Goal: Transaction & Acquisition: Purchase product/service

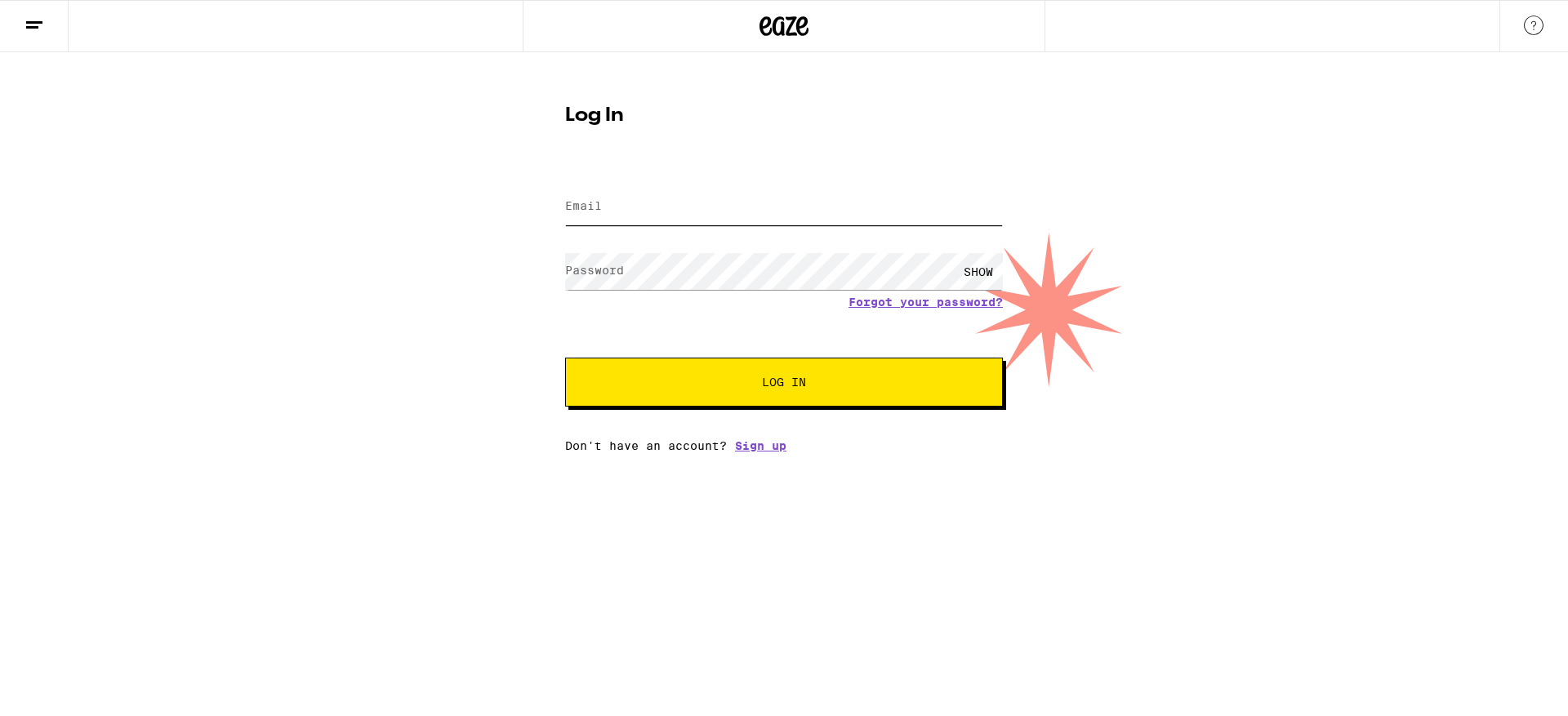
click at [718, 207] on input "Email" at bounding box center [784, 206] width 438 height 36
type input "adynmphx@gmail.com"
click at [728, 367] on button "Log In" at bounding box center [784, 383] width 438 height 49
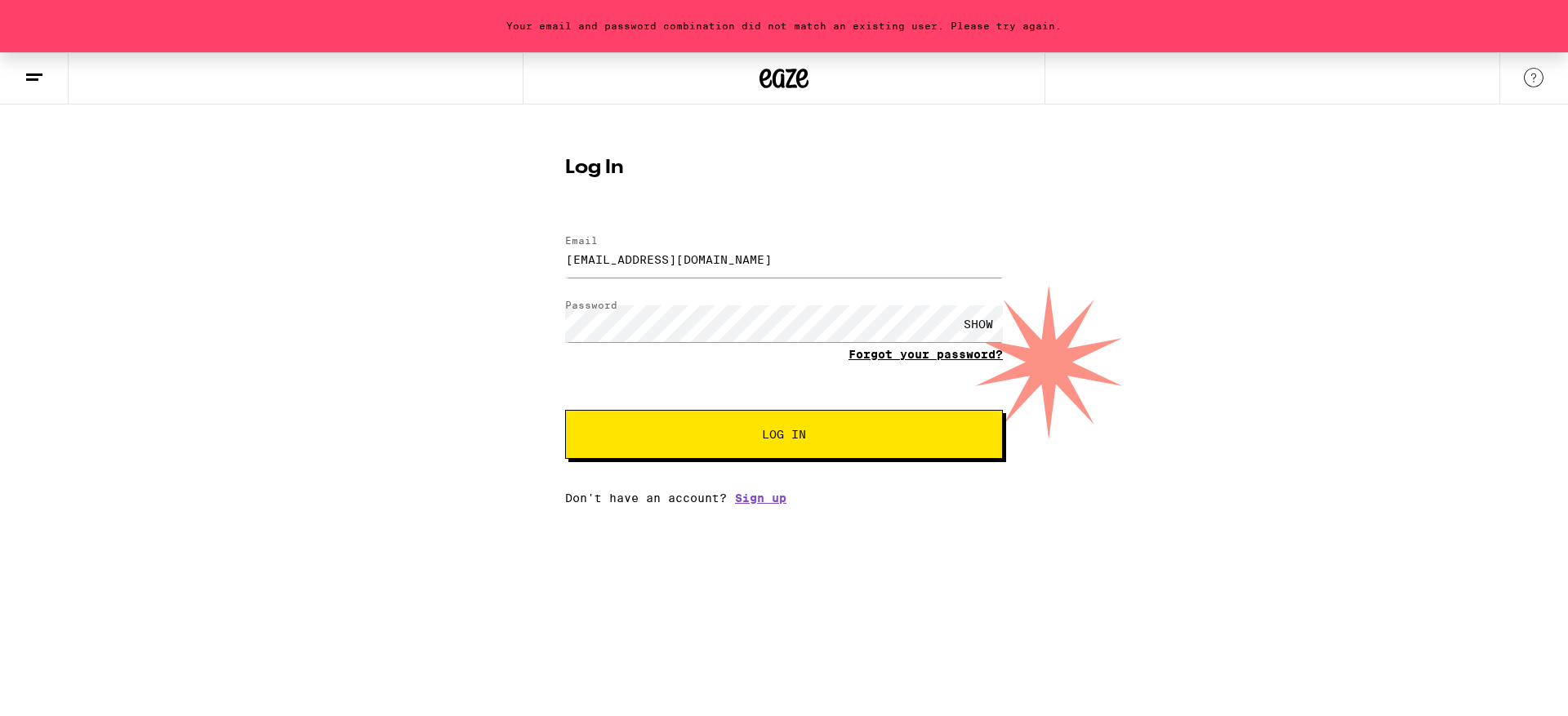
click at [915, 351] on link "Forgot your password?" at bounding box center [925, 354] width 154 height 13
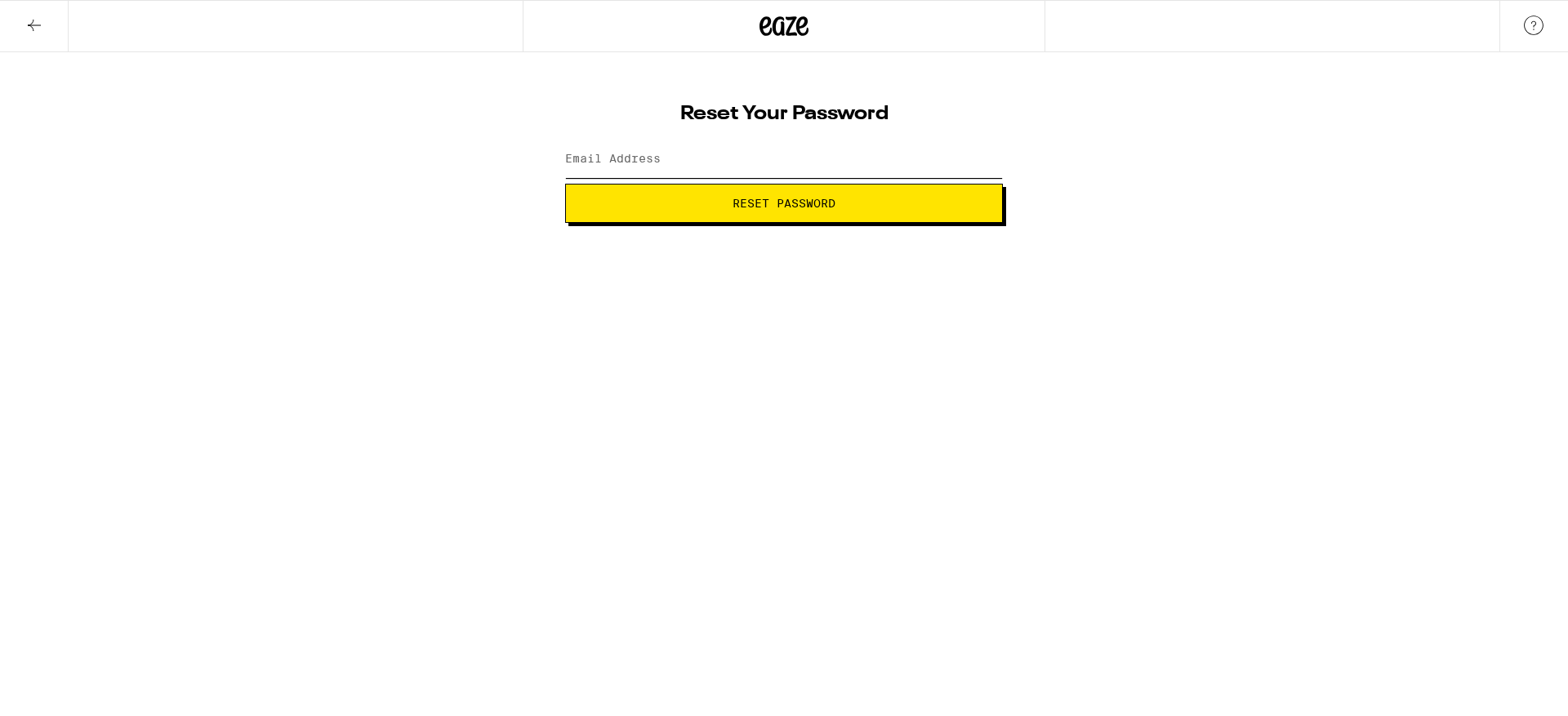
click at [758, 163] on input "Email Address" at bounding box center [784, 159] width 438 height 36
type input "adynmphx@gmail.com"
click at [565, 183] on button "Reset Password" at bounding box center [784, 203] width 438 height 39
click at [794, 202] on span "Submit" at bounding box center [784, 203] width 44 height 12
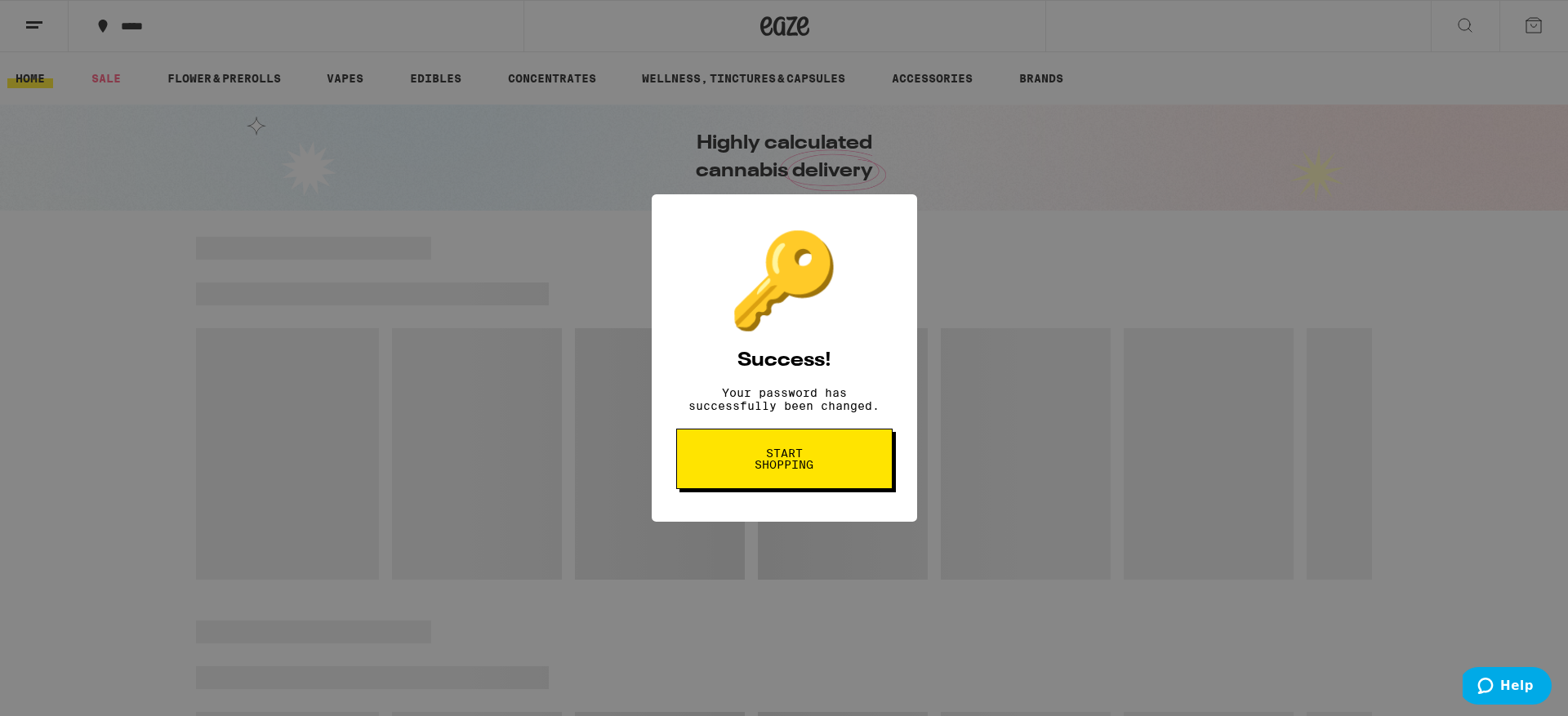
click at [844, 476] on button "Start shopping" at bounding box center [784, 459] width 217 height 61
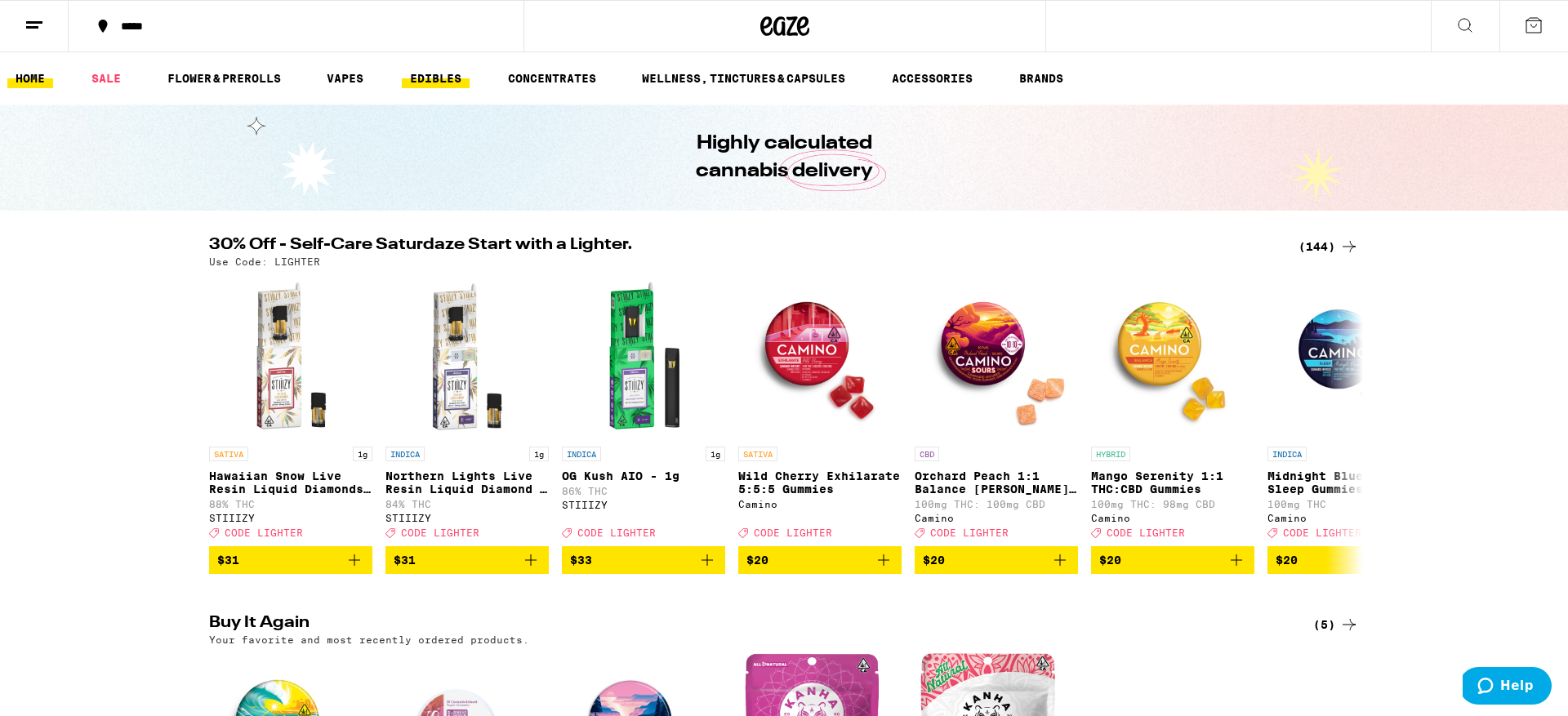
click at [444, 85] on link "EDIBLES" at bounding box center [436, 78] width 68 height 20
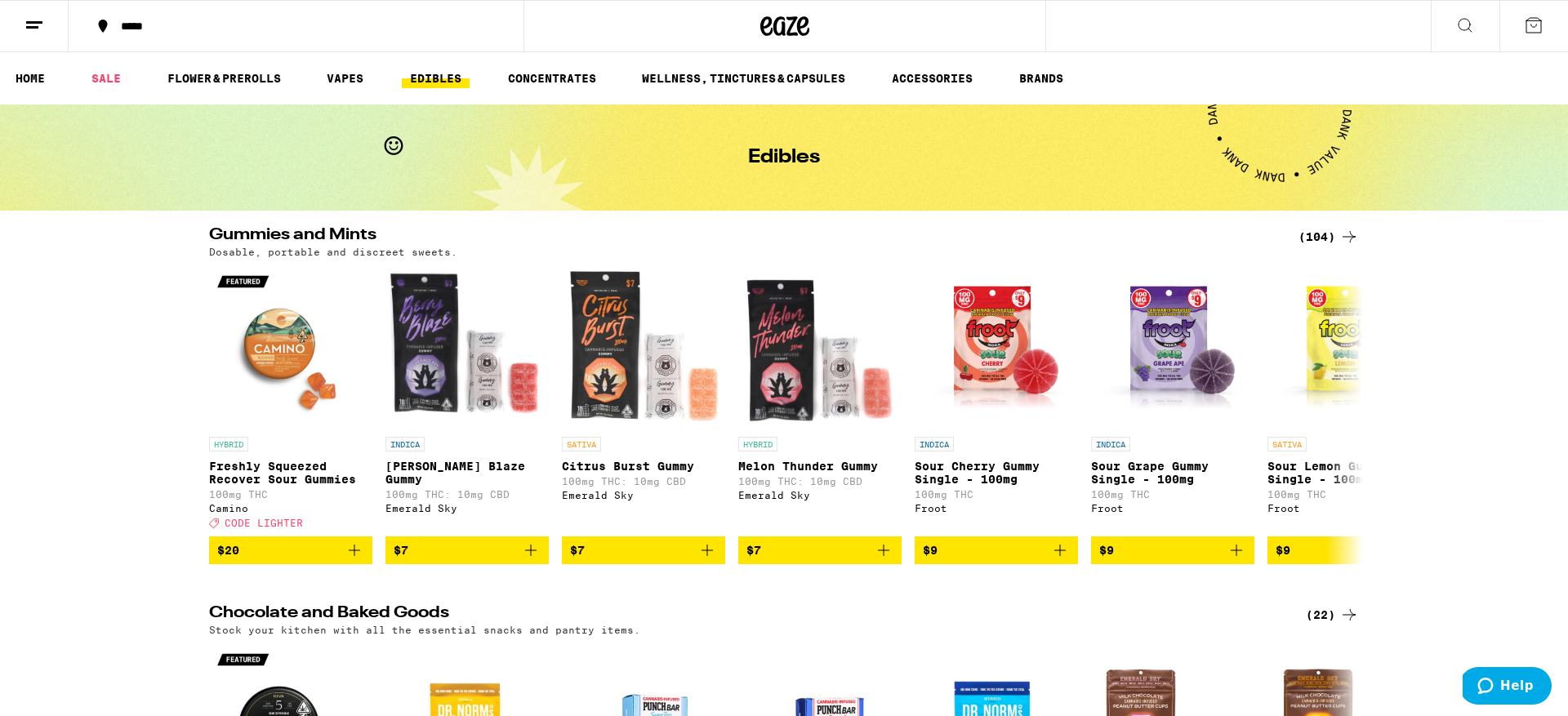
click at [182, 31] on div "*****" at bounding box center [306, 26] width 387 height 12
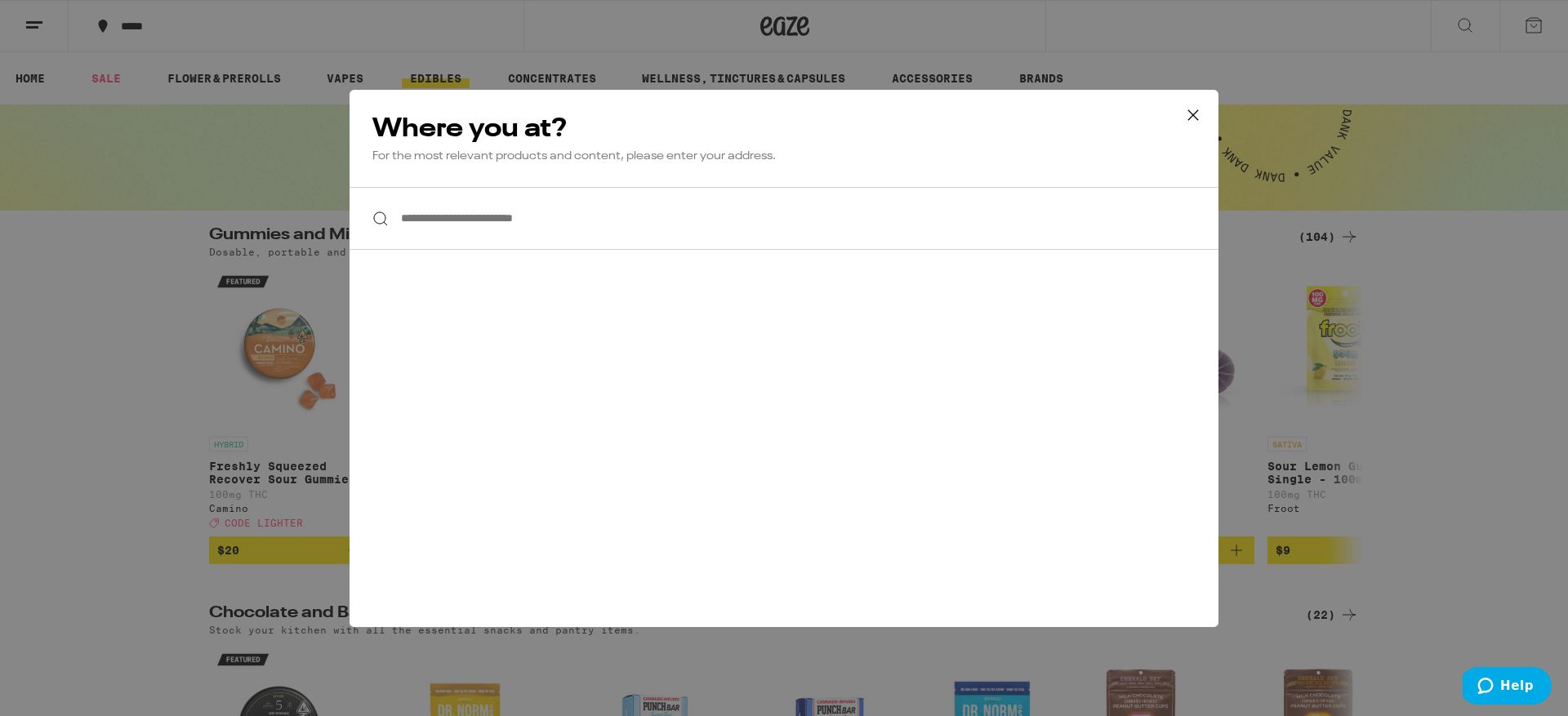
click at [665, 214] on input "**********" at bounding box center [784, 219] width 869 height 63
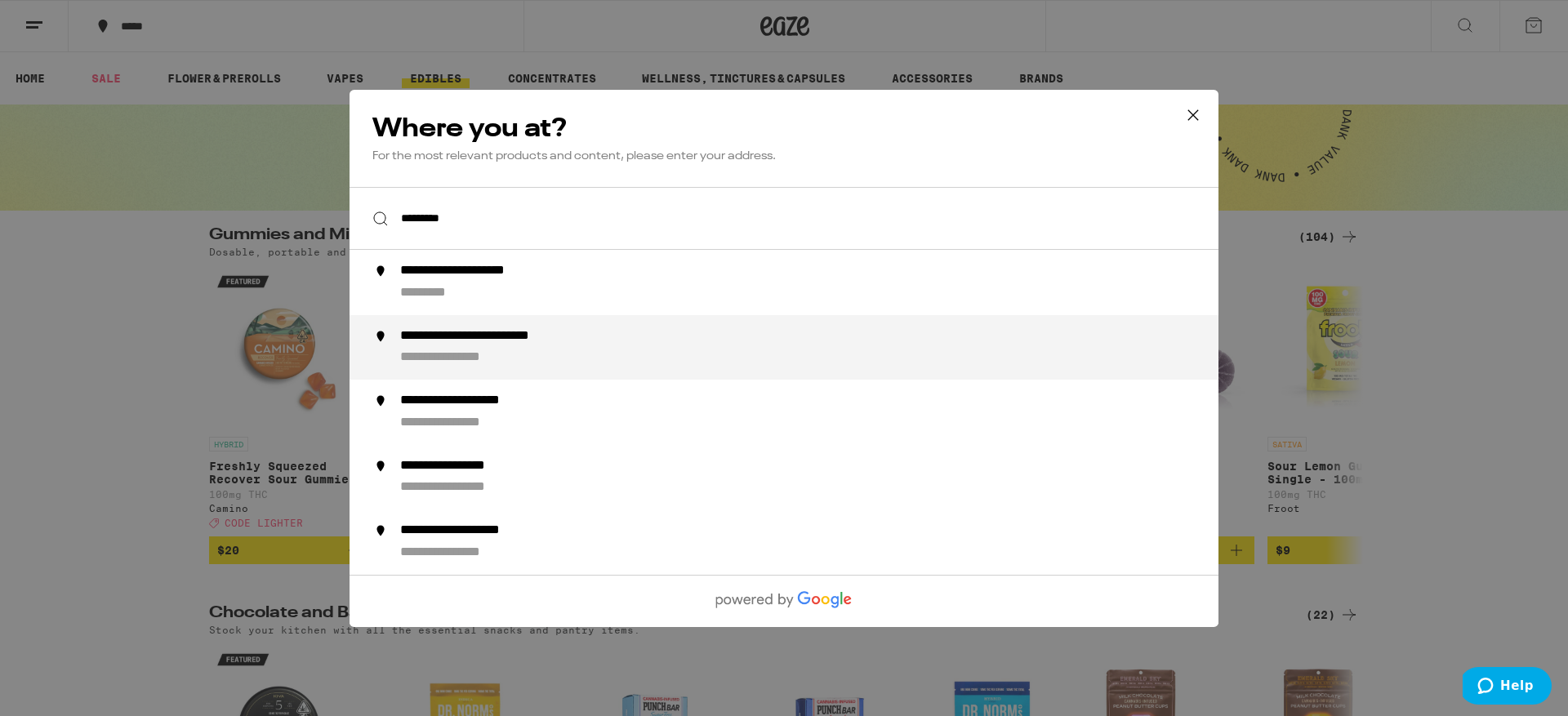
click at [708, 346] on div "**********" at bounding box center [816, 347] width 833 height 39
type input "**********"
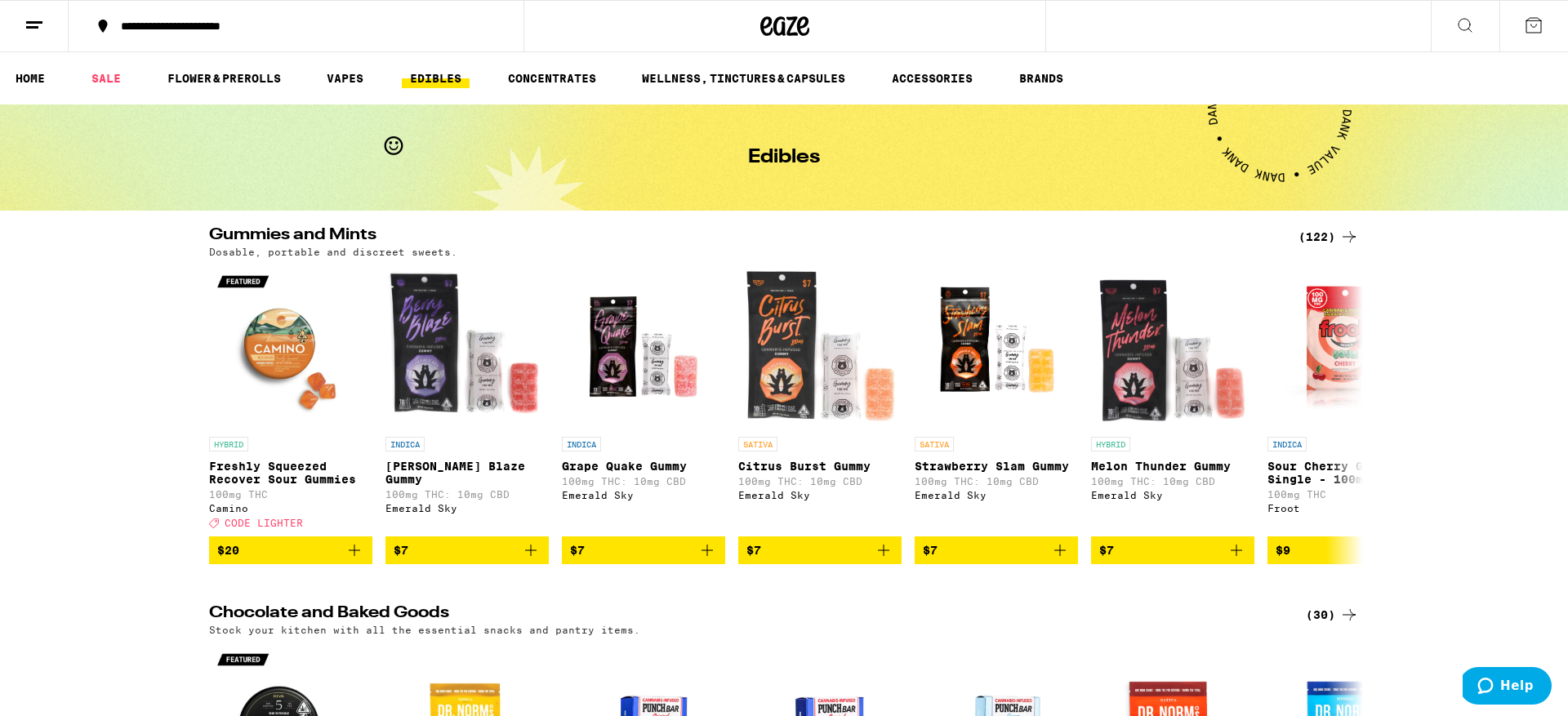
click at [1318, 234] on div "(122)" at bounding box center [1329, 236] width 61 height 20
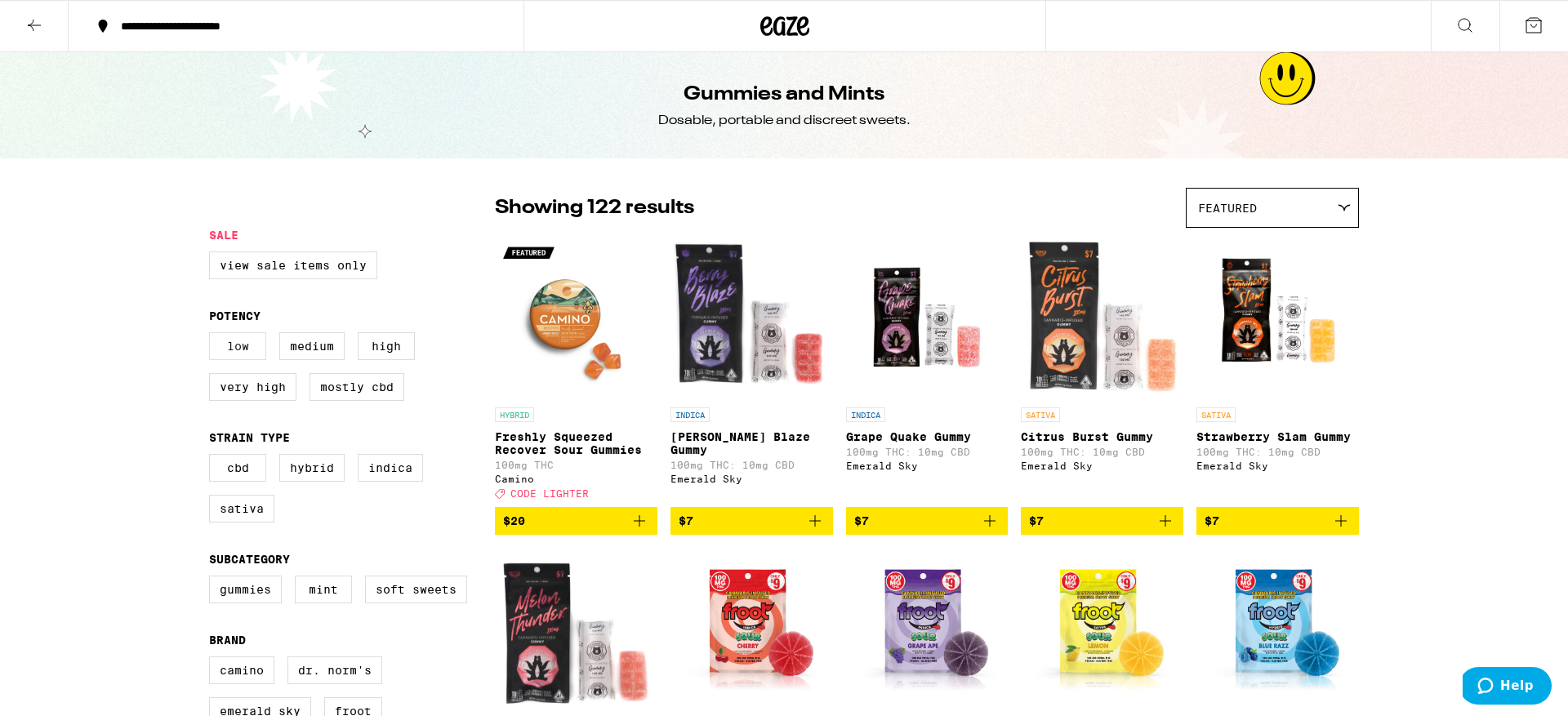
click at [235, 358] on label "Low" at bounding box center [237, 346] width 57 height 27
click at [213, 335] on input "Low" at bounding box center [212, 334] width 1 height 1
checkbox input "true"
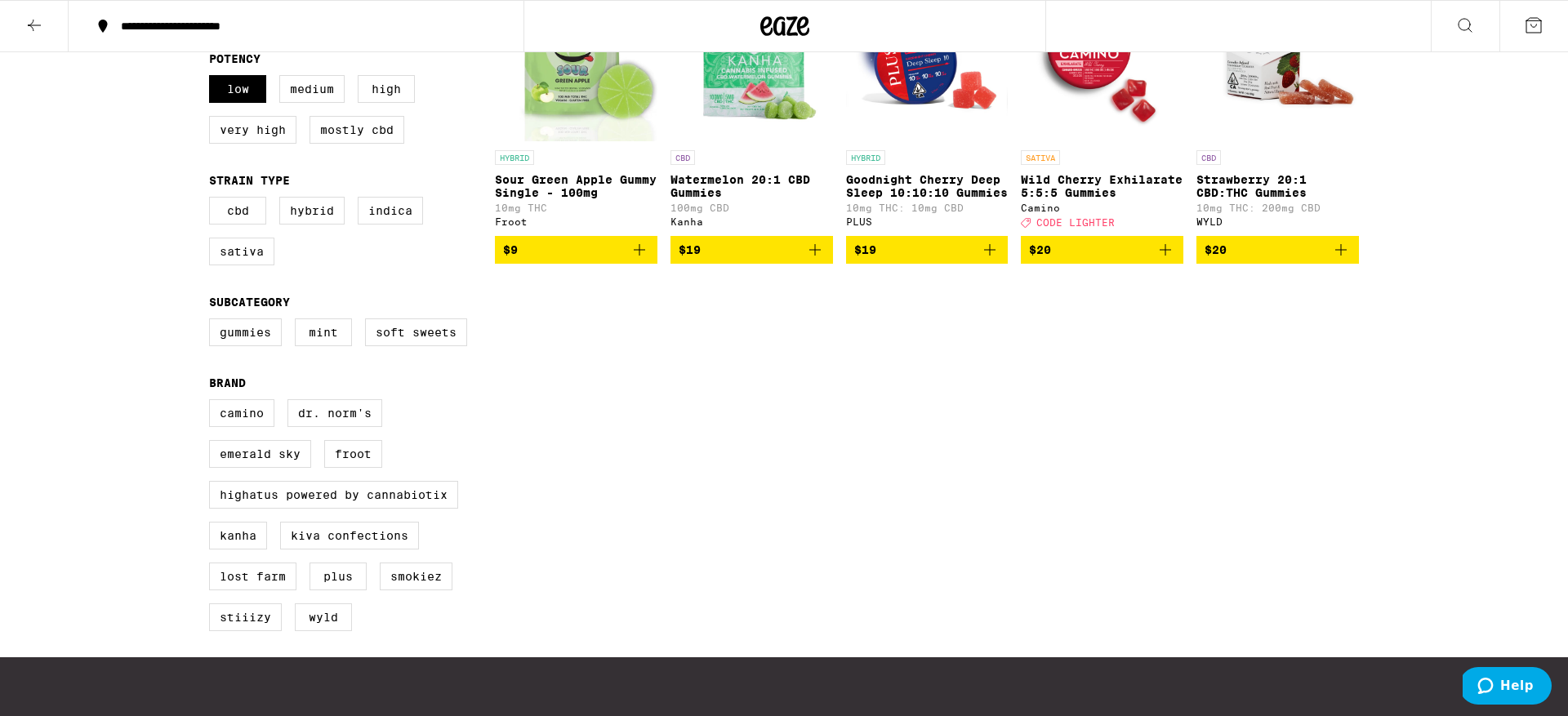
scroll to position [247, 0]
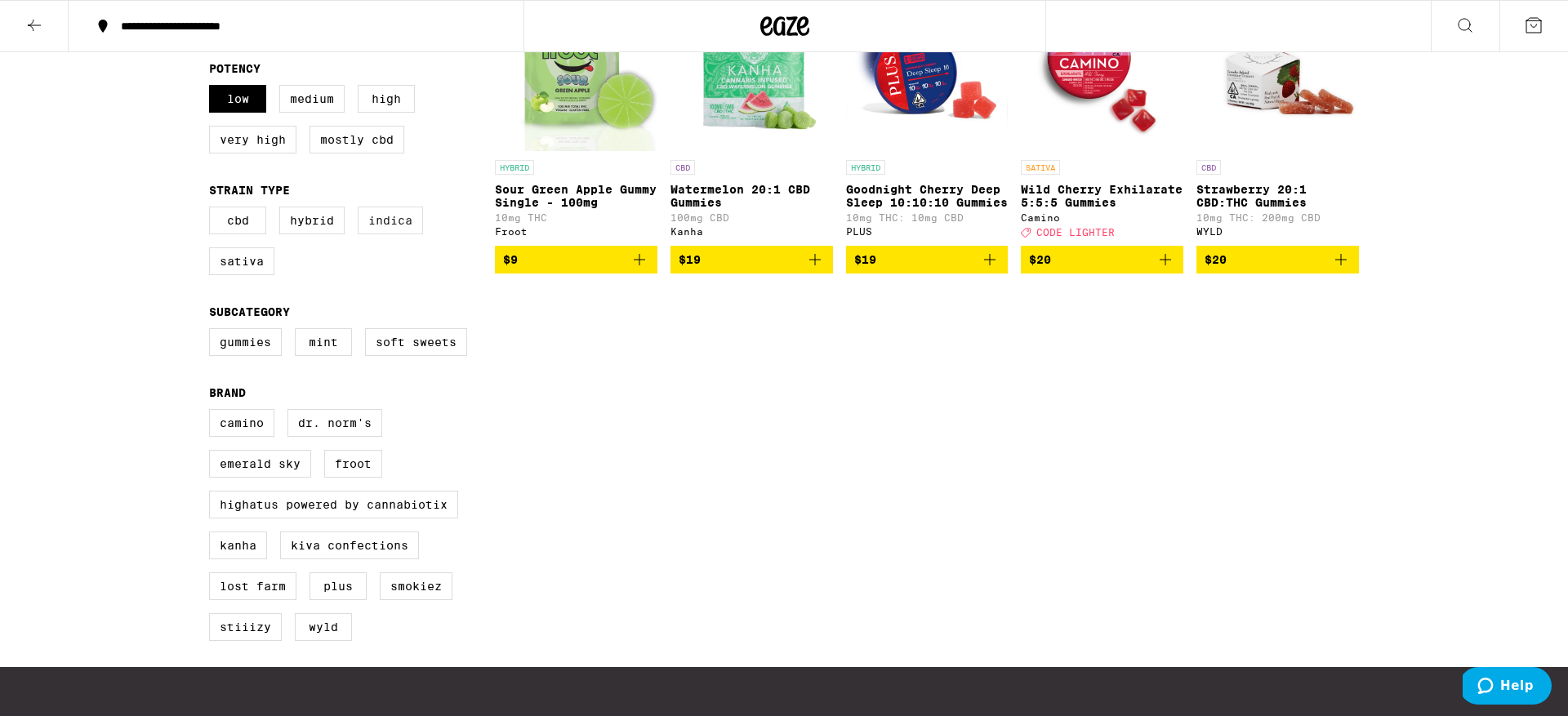
click at [397, 228] on label "Indica" at bounding box center [391, 221] width 66 height 27
click at [213, 210] on input "Indica" at bounding box center [212, 209] width 1 height 1
checkbox input "true"
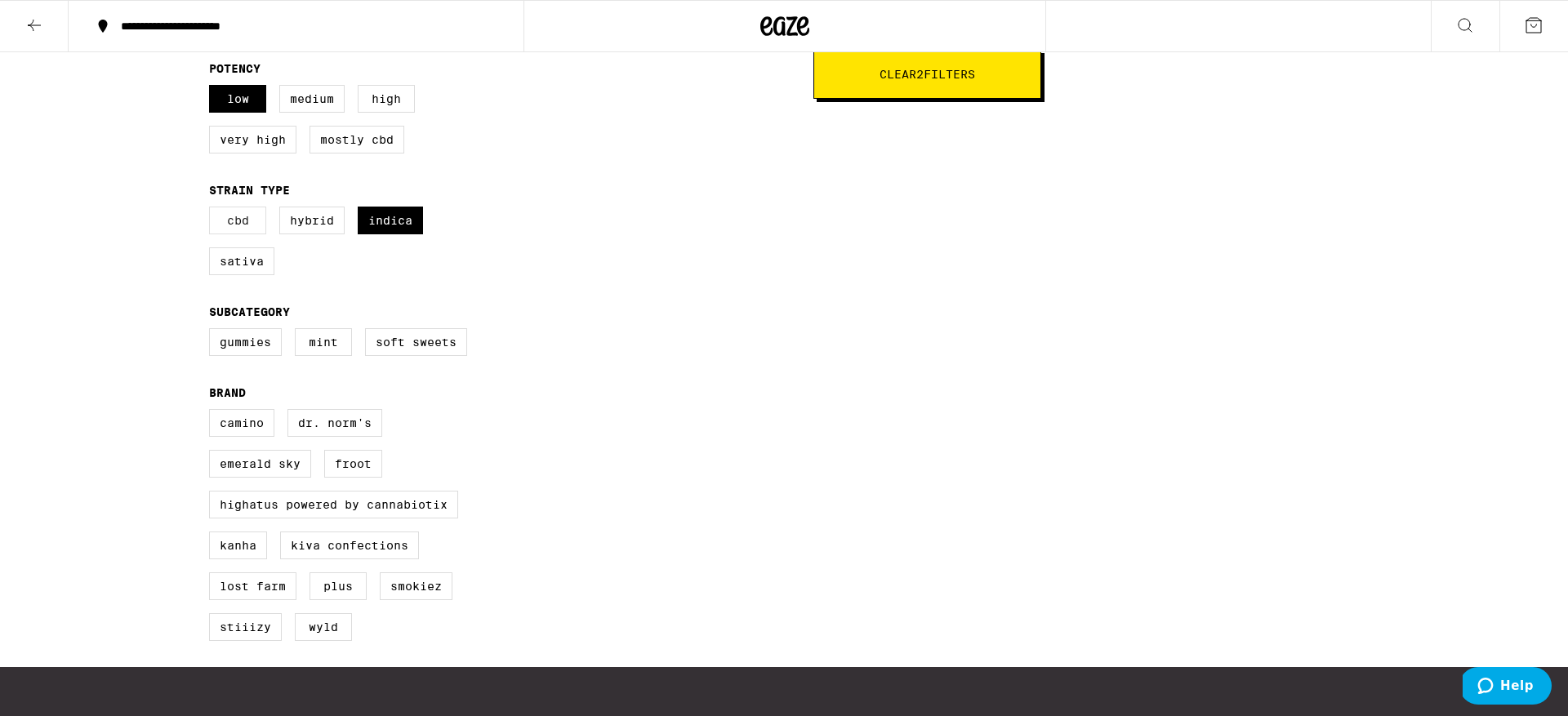
click at [237, 234] on label "CBD" at bounding box center [237, 221] width 57 height 27
click at [213, 210] on input "CBD" at bounding box center [212, 209] width 1 height 1
checkbox input "true"
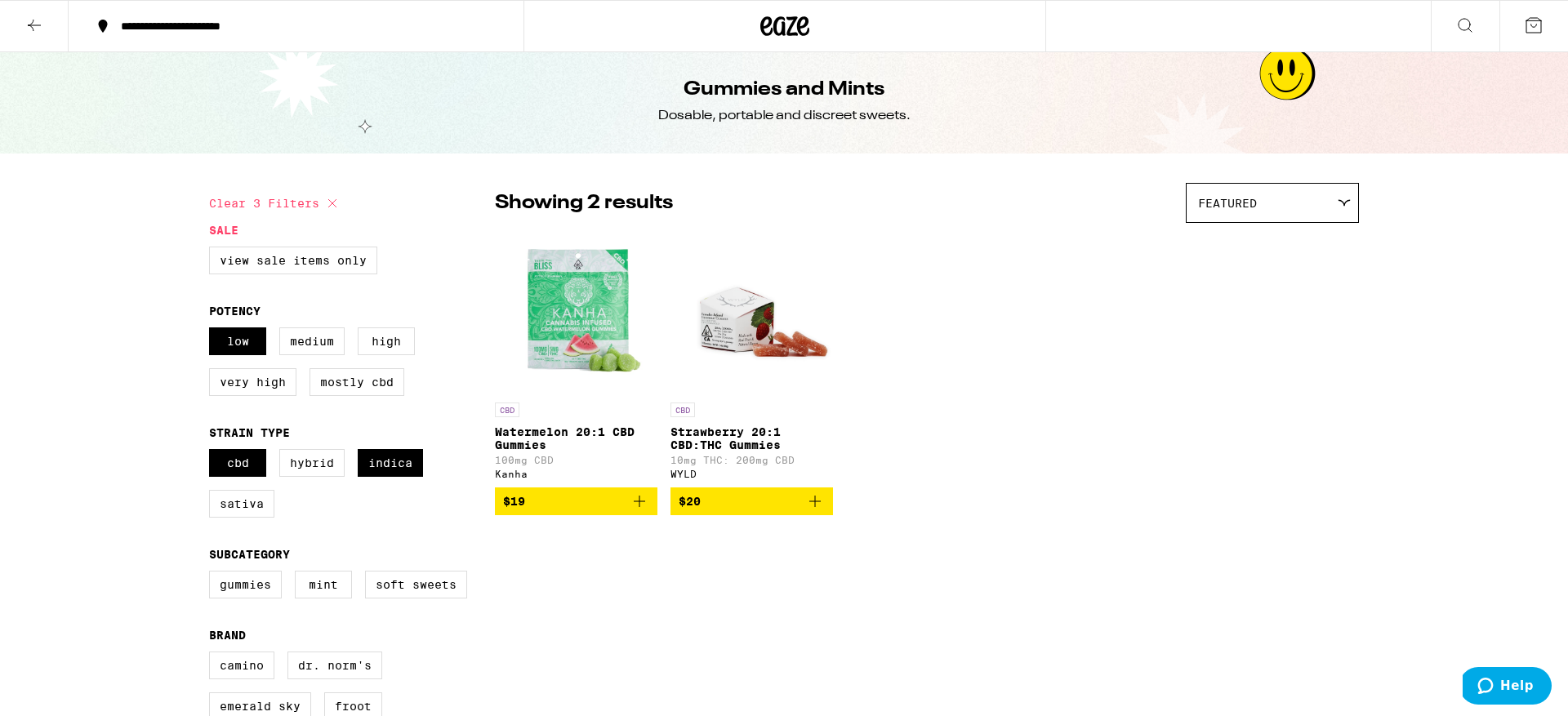
scroll to position [2, 0]
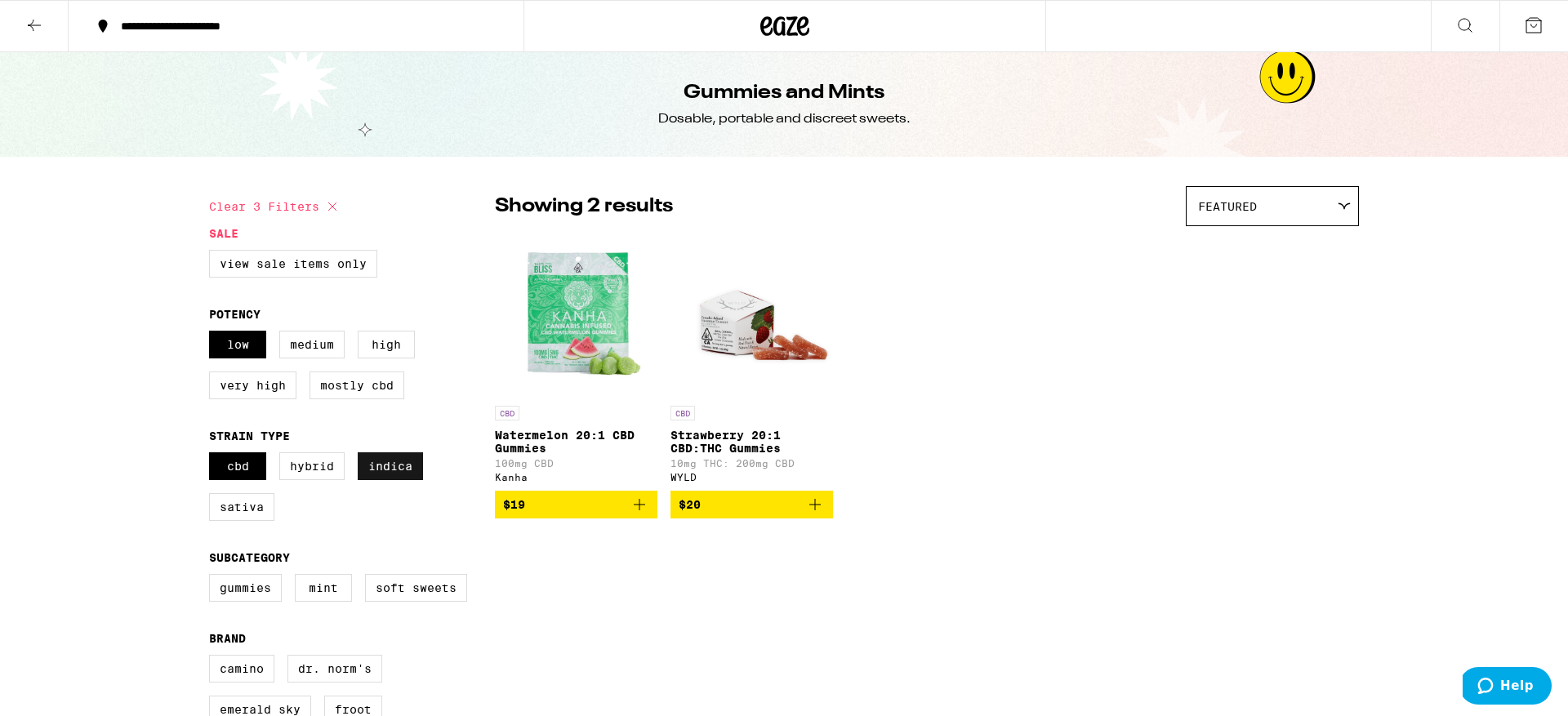
click at [391, 480] on label "Indica" at bounding box center [391, 466] width 66 height 27
click at [213, 455] on input "Indica" at bounding box center [212, 455] width 1 height 1
checkbox input "false"
click at [251, 469] on label "CBD" at bounding box center [237, 466] width 57 height 27
click at [213, 455] on input "CBD" at bounding box center [212, 455] width 1 height 1
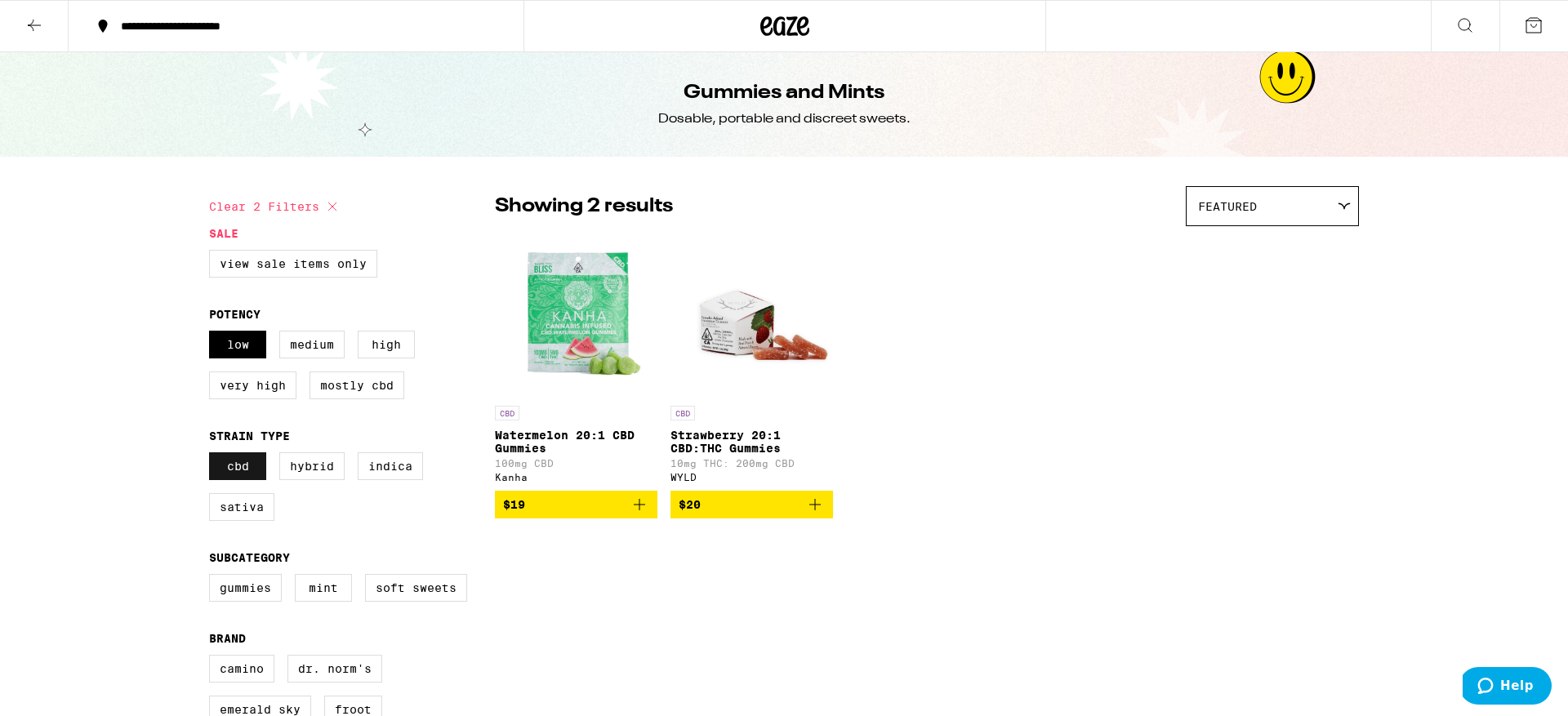
checkbox input "false"
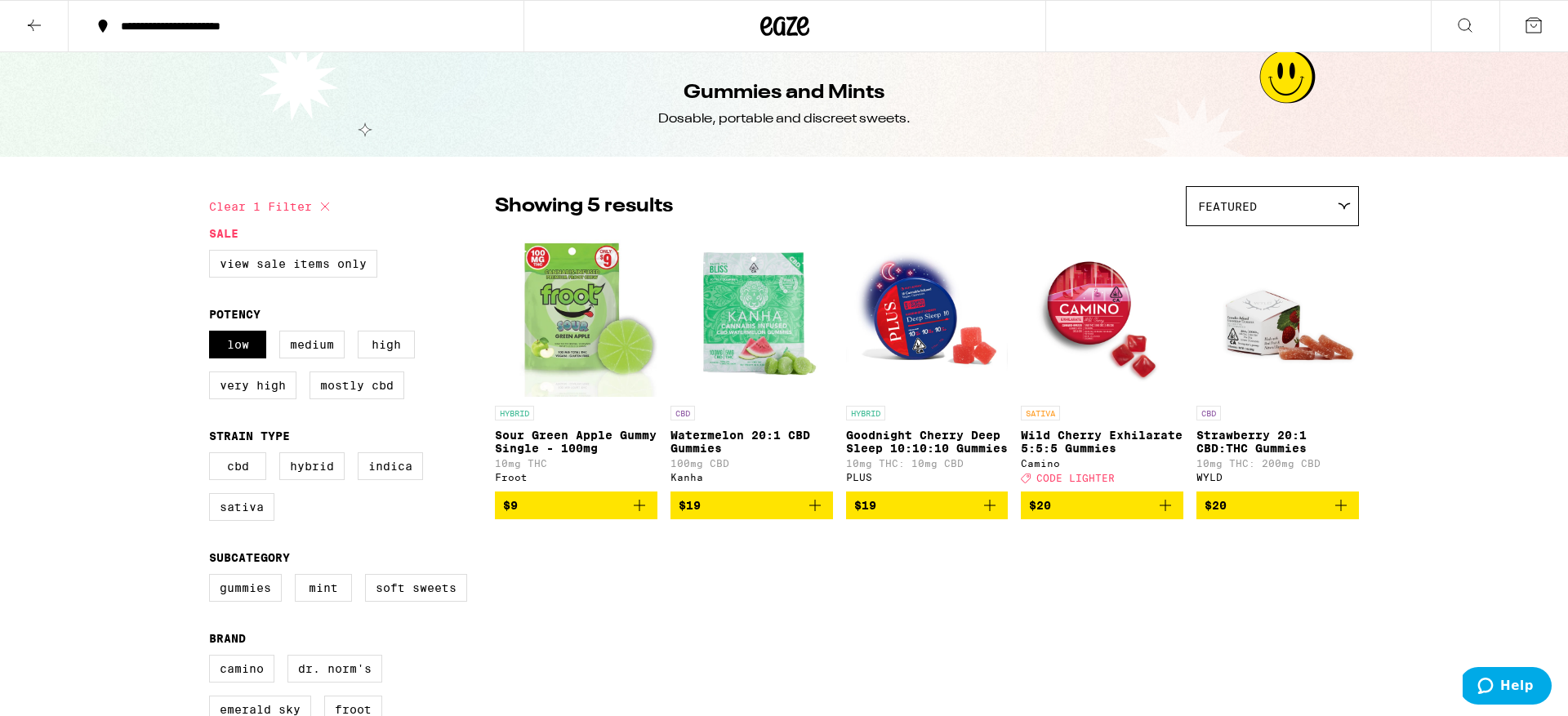
click at [326, 206] on icon at bounding box center [325, 207] width 20 height 20
checkbox input "false"
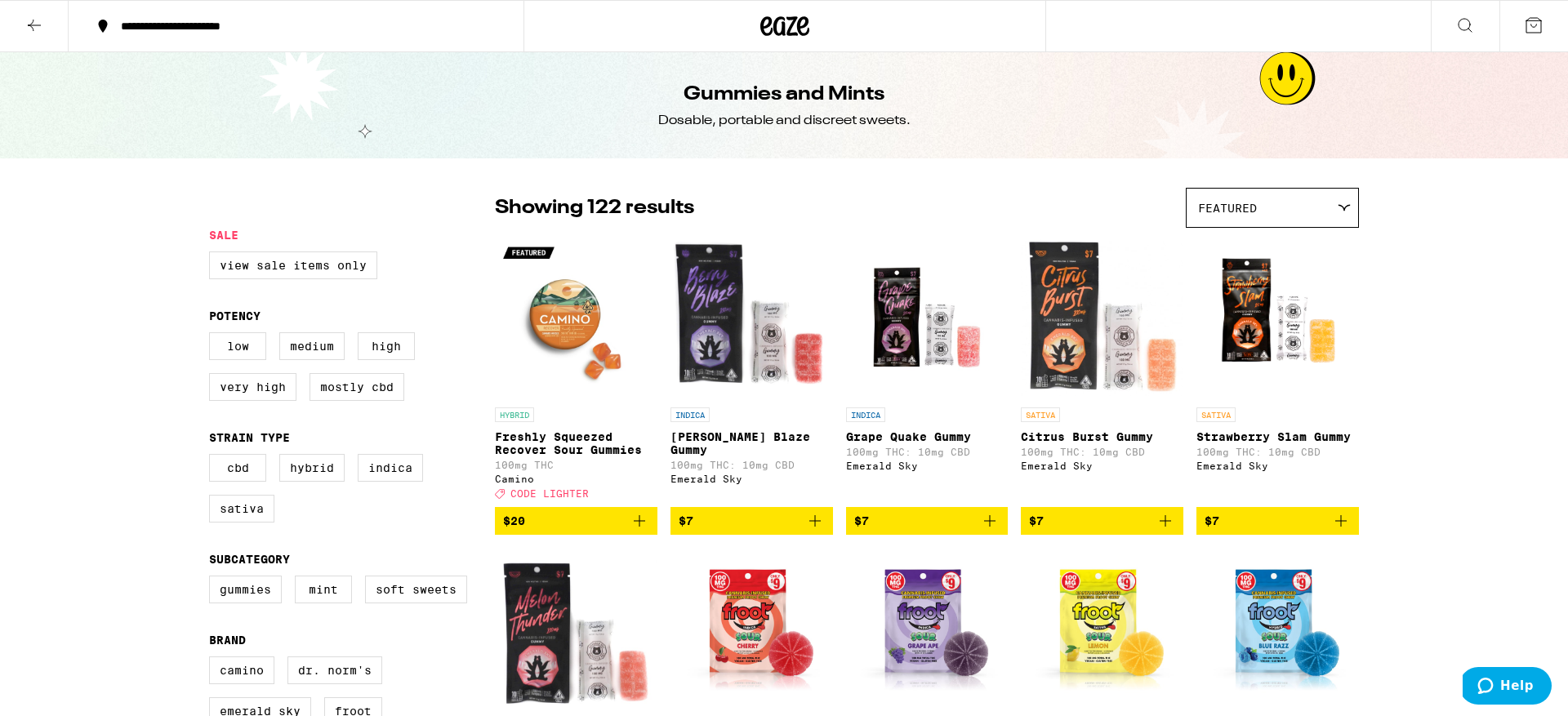
click at [1460, 20] on icon at bounding box center [1465, 25] width 13 height 13
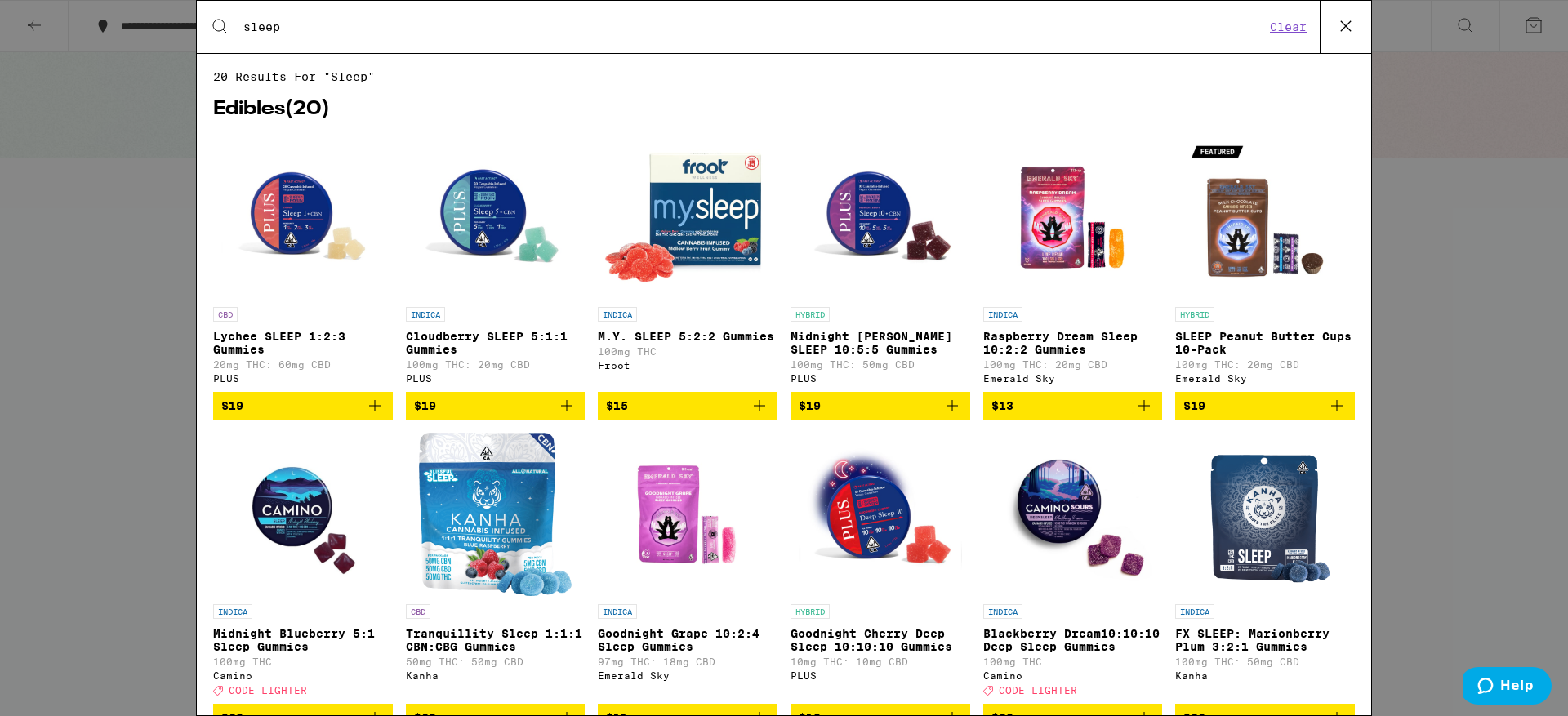
type input "sleep"
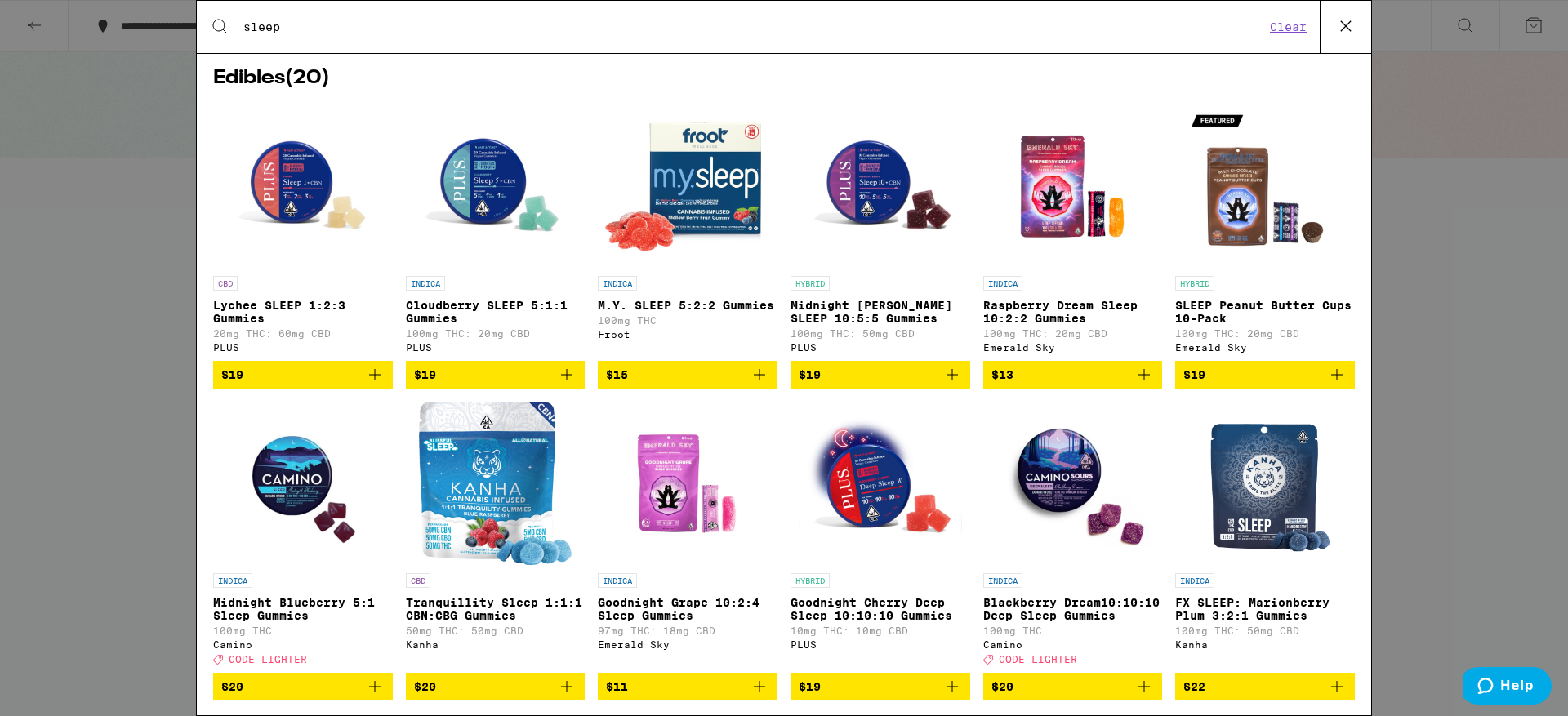
scroll to position [22, 0]
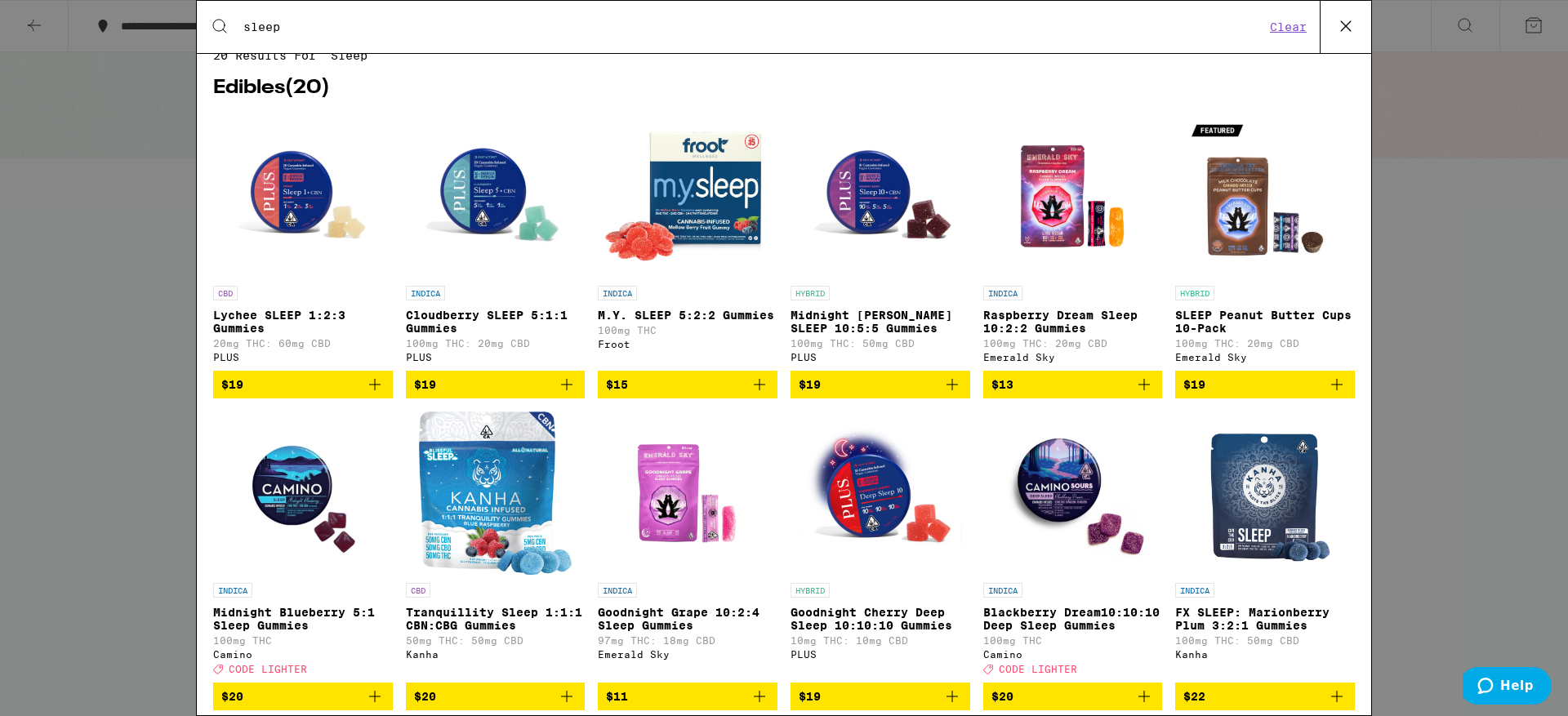
click at [378, 394] on icon "Add to bag" at bounding box center [375, 384] width 20 height 20
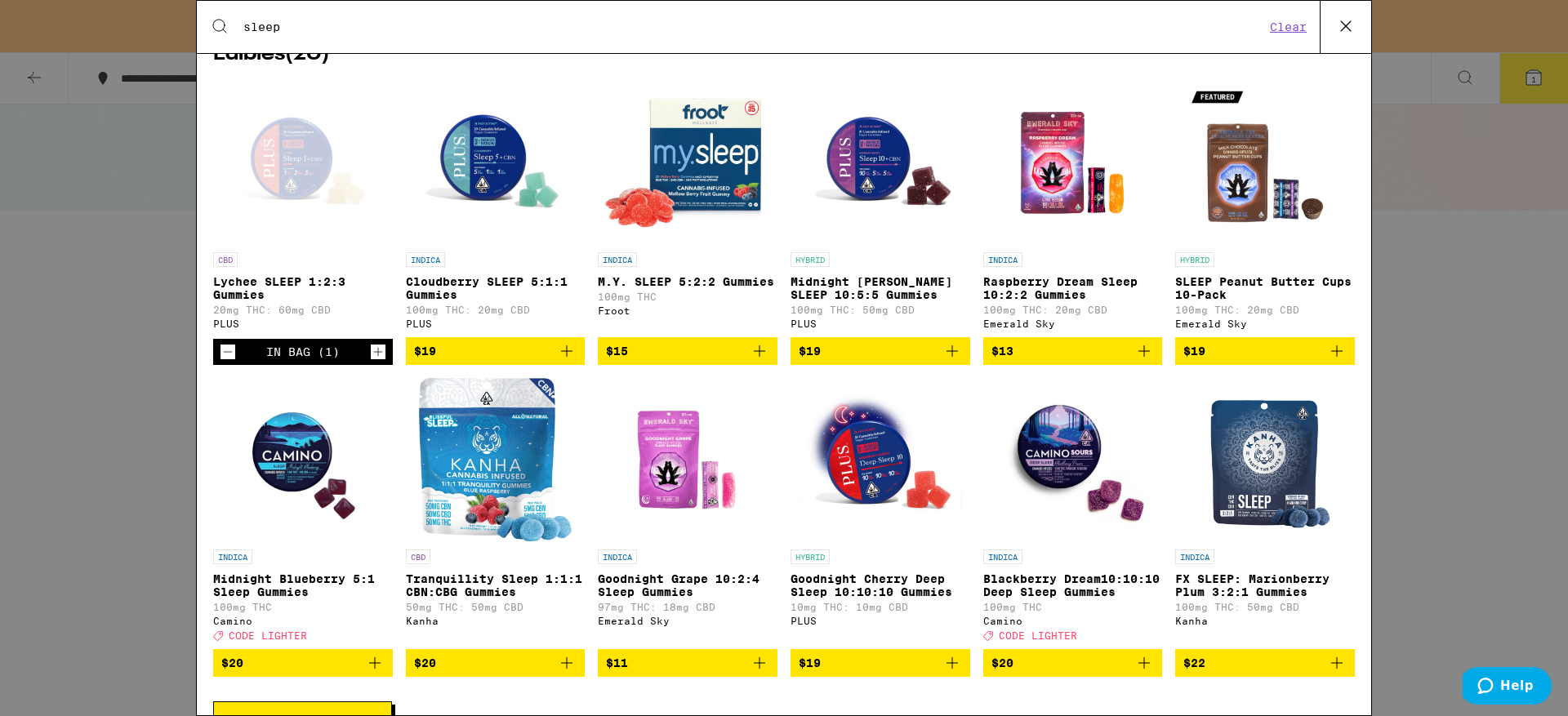
scroll to position [132, 0]
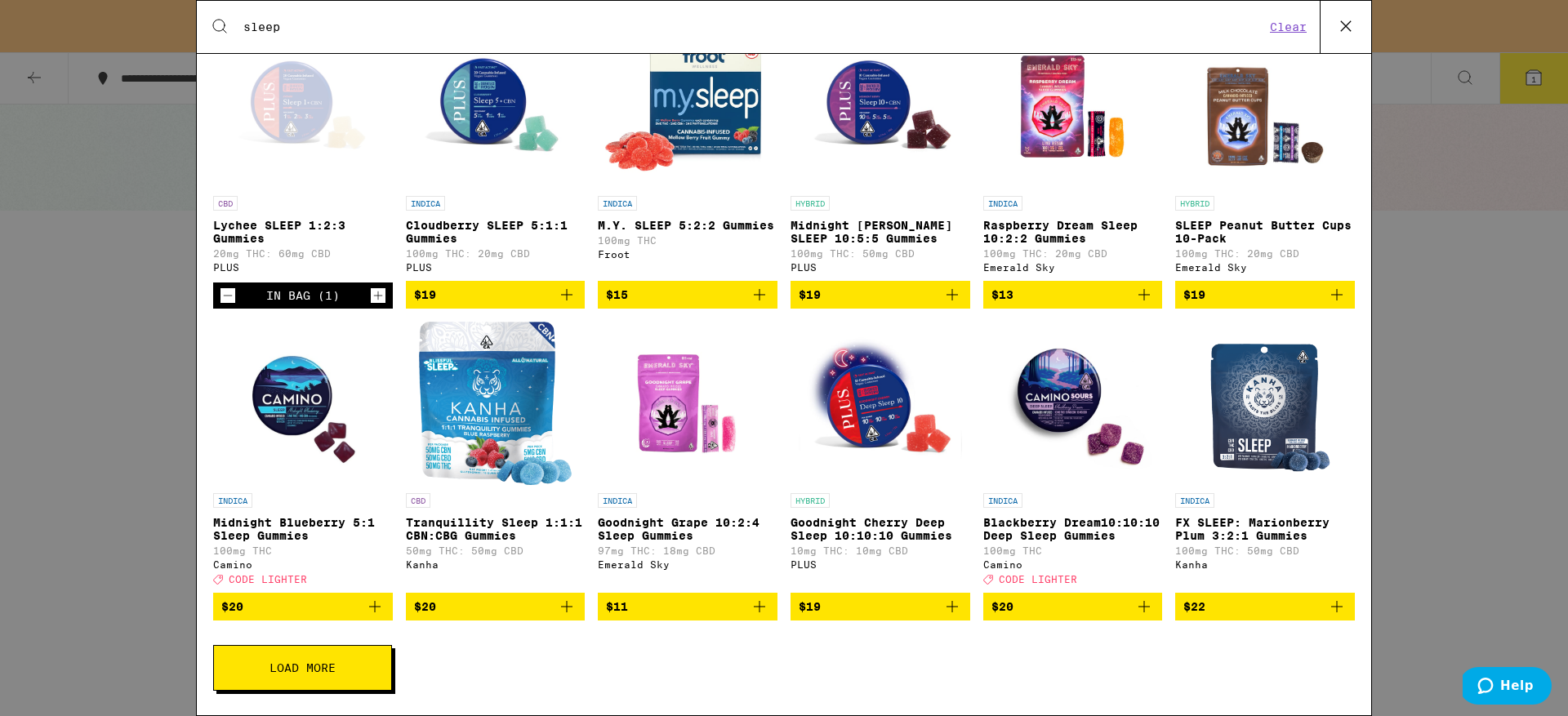
click at [566, 602] on icon "Add to bag" at bounding box center [567, 606] width 20 height 20
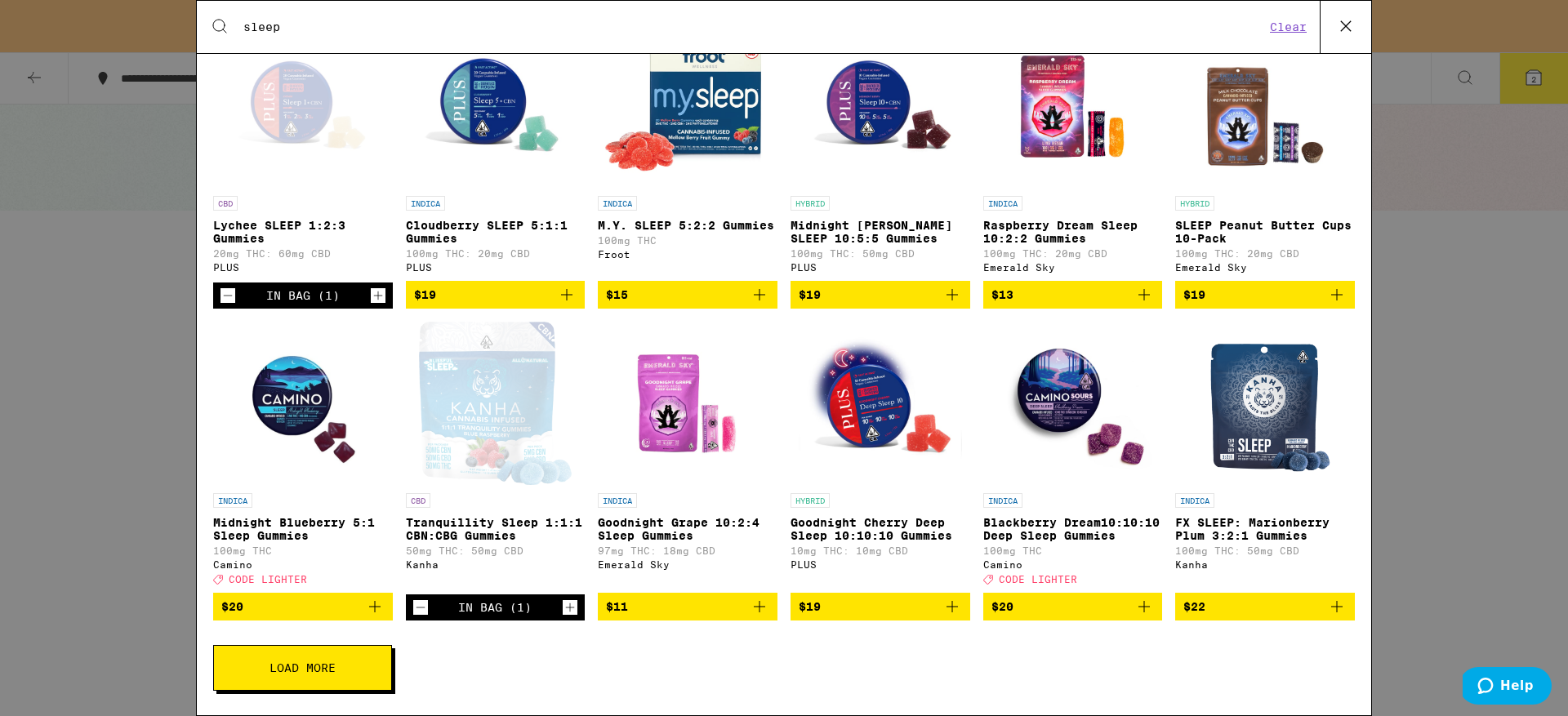
click at [767, 284] on icon "Add to bag" at bounding box center [759, 294] width 20 height 20
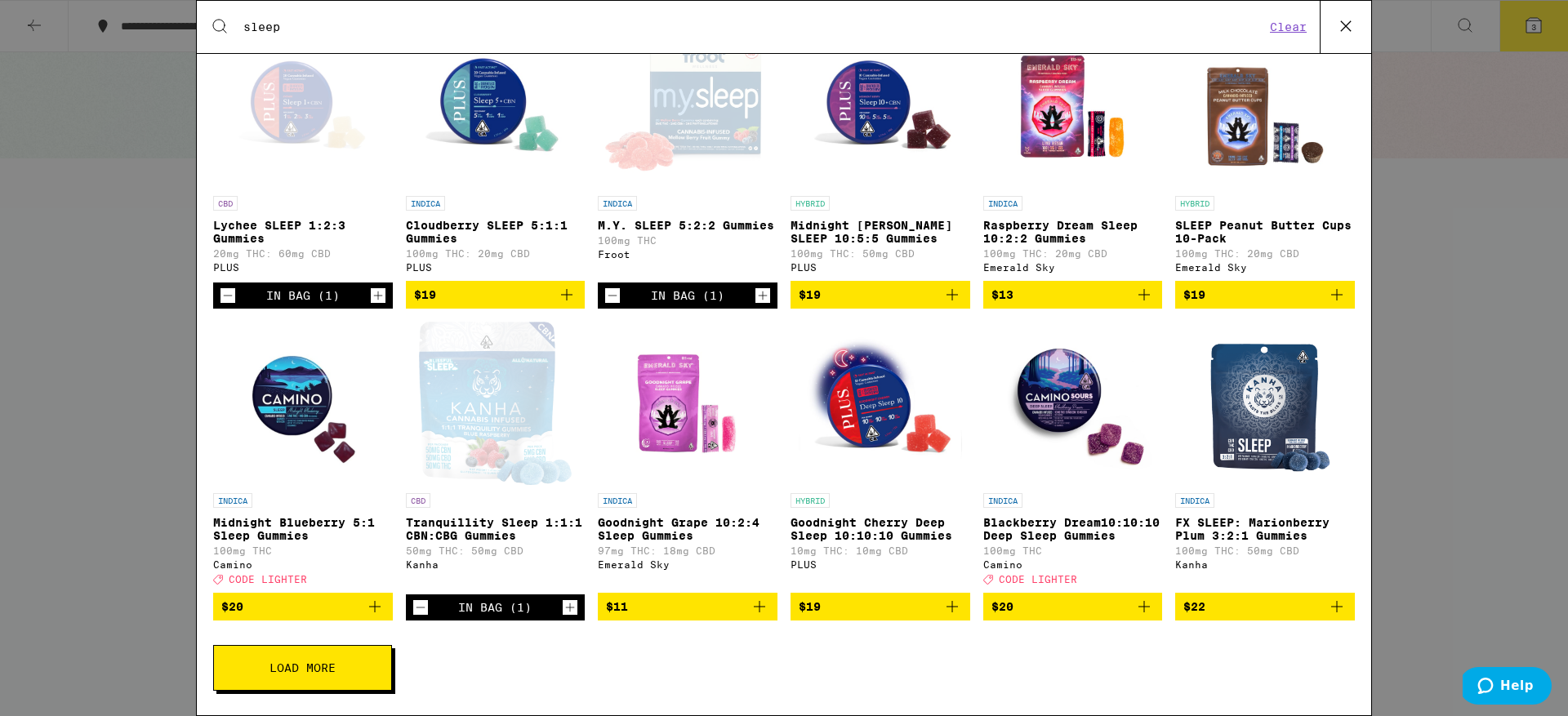
scroll to position [0, 0]
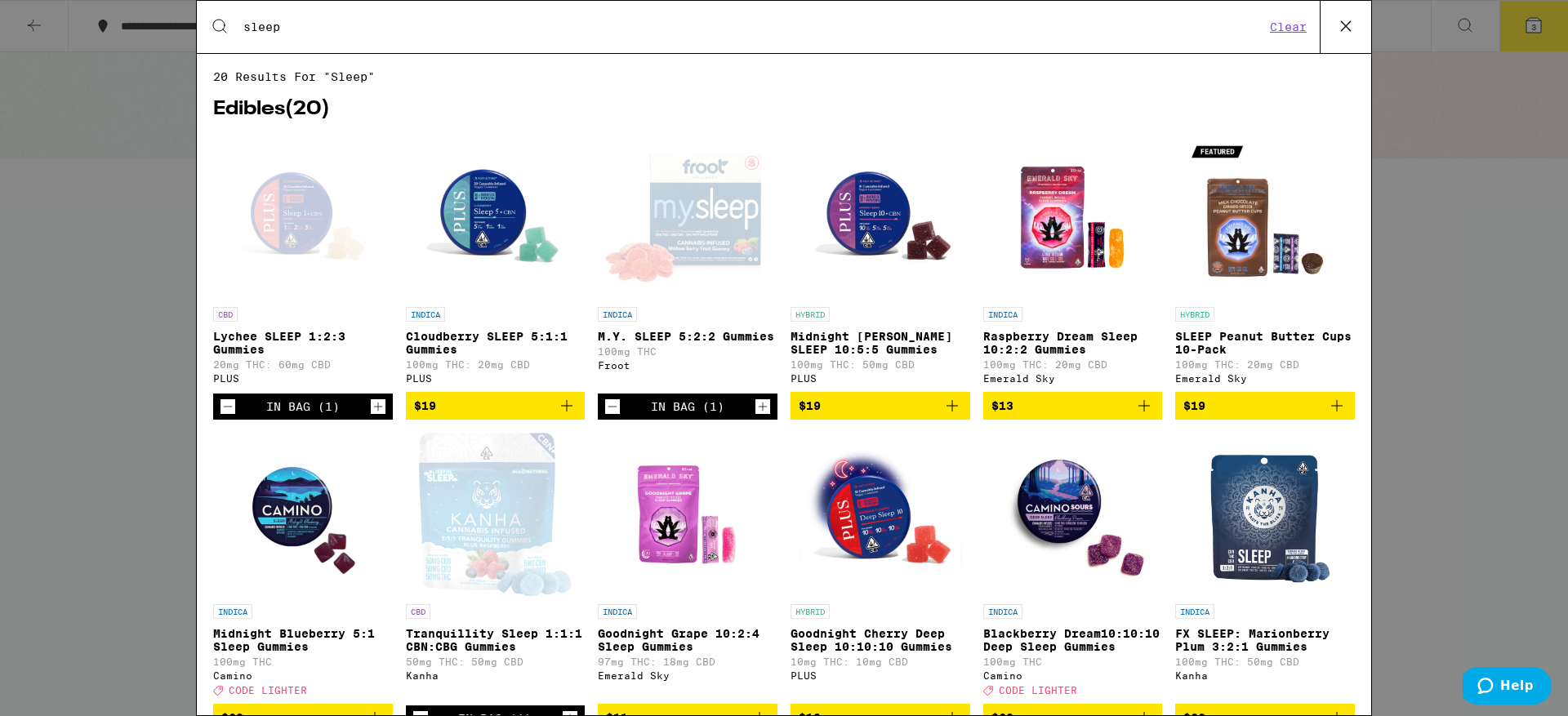
click at [1278, 31] on button "Clear" at bounding box center [1287, 26] width 46 height 15
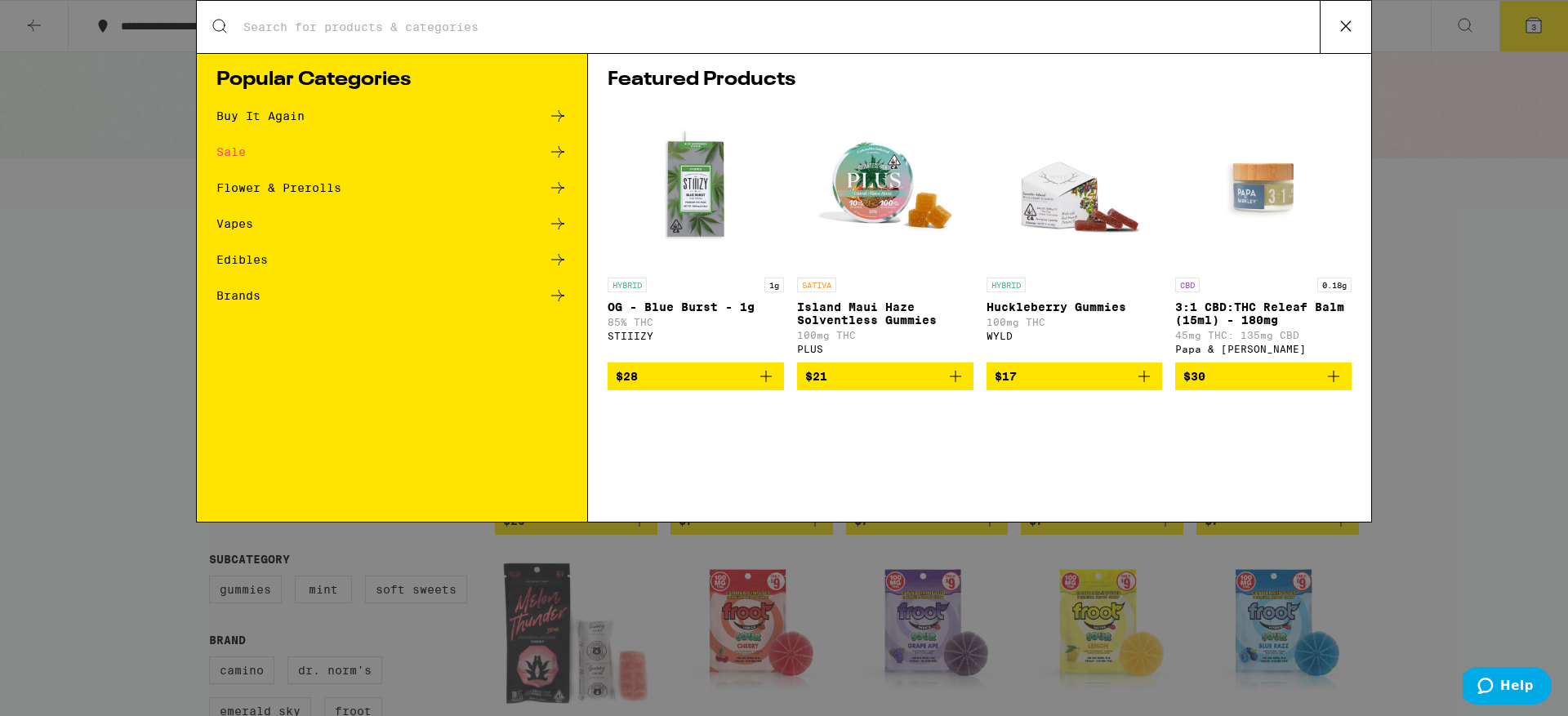
click at [623, 38] on div "Search for Products" at bounding box center [784, 26] width 1175 height 52
click at [578, 29] on input "Search for Products" at bounding box center [781, 26] width 1077 height 15
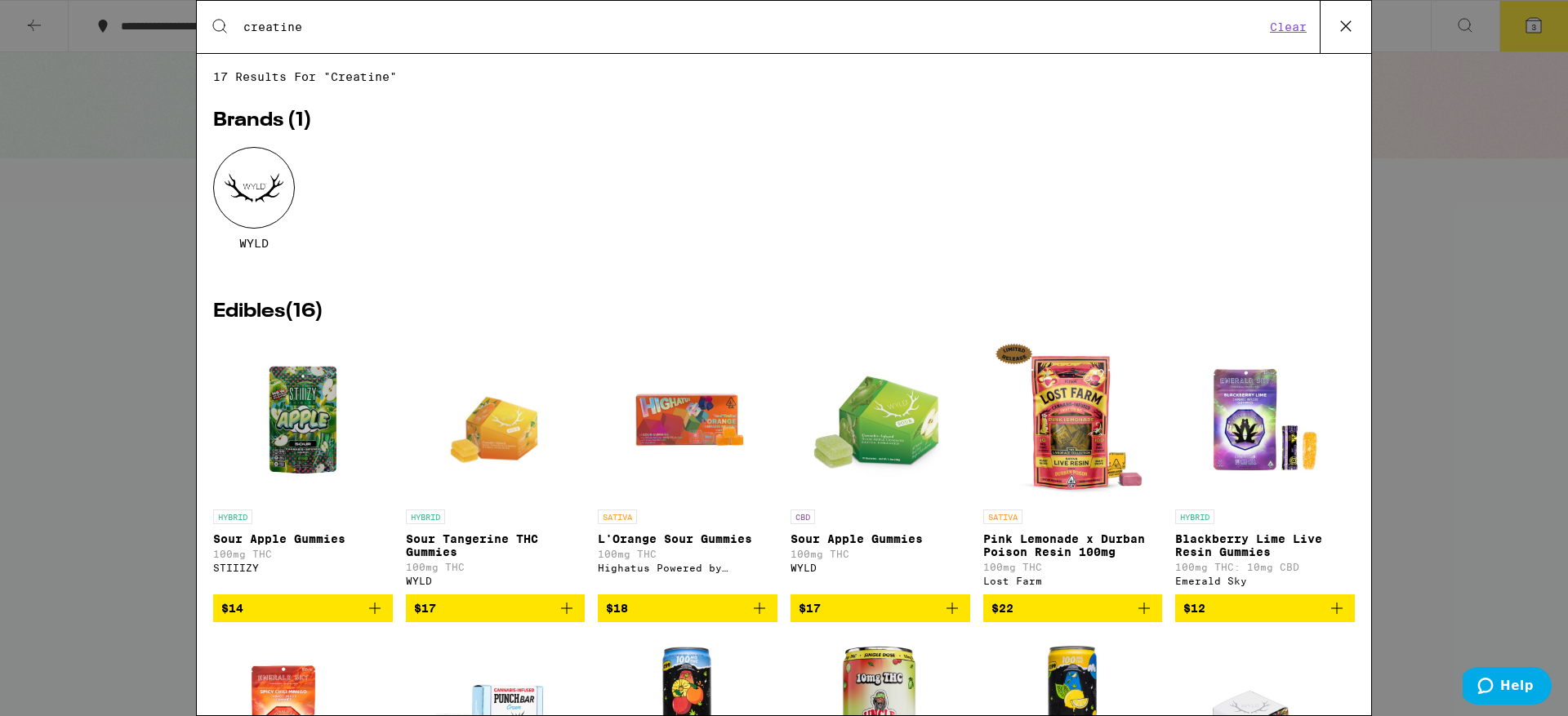
drag, startPoint x: 310, startPoint y: 28, endPoint x: 237, endPoint y: 28, distance: 73.0
click at [237, 28] on div "Search for Products creatine" at bounding box center [747, 26] width 1035 height 15
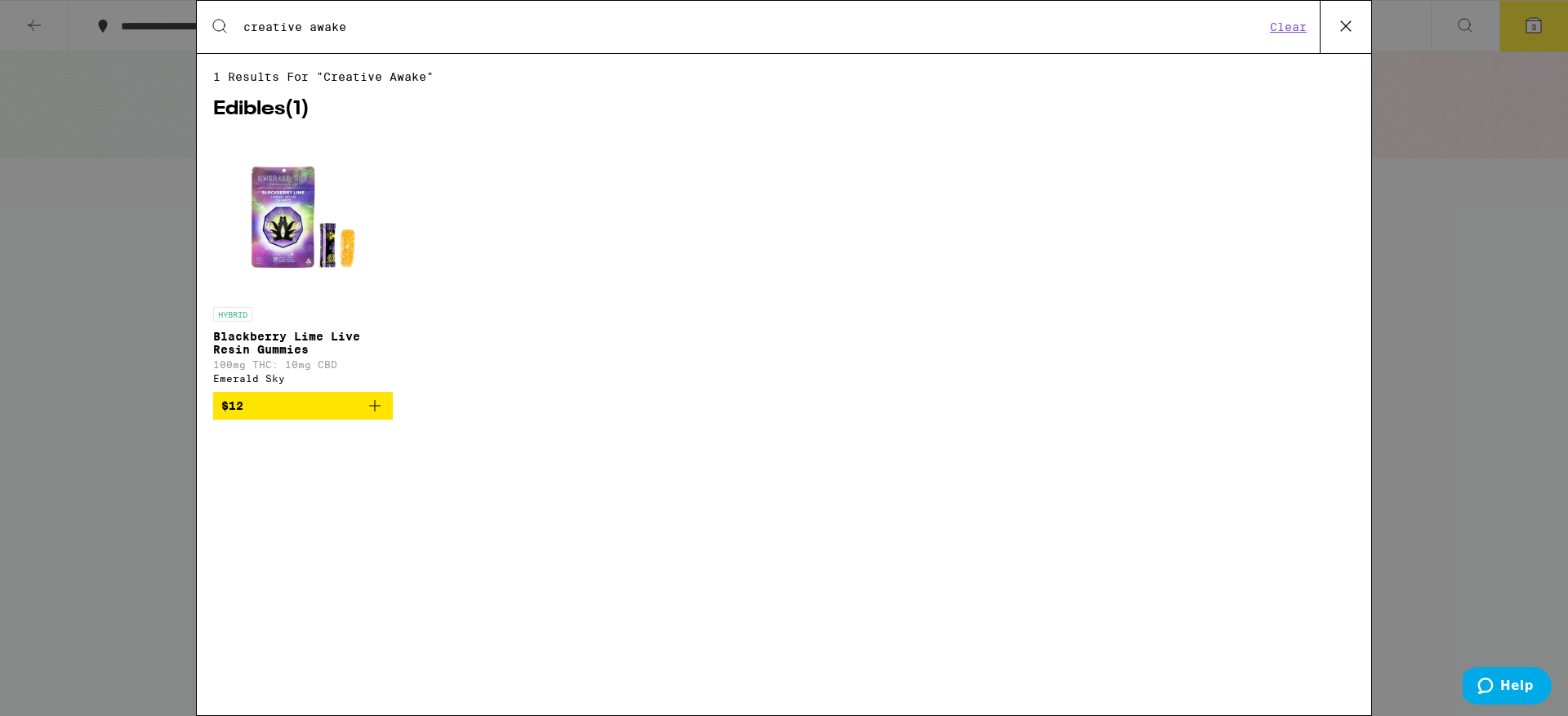
type input "creative awake"
click at [299, 247] on img "Open page for Blackberry Lime Live Resin Gummies from Emerald Sky" at bounding box center [303, 217] width 163 height 163
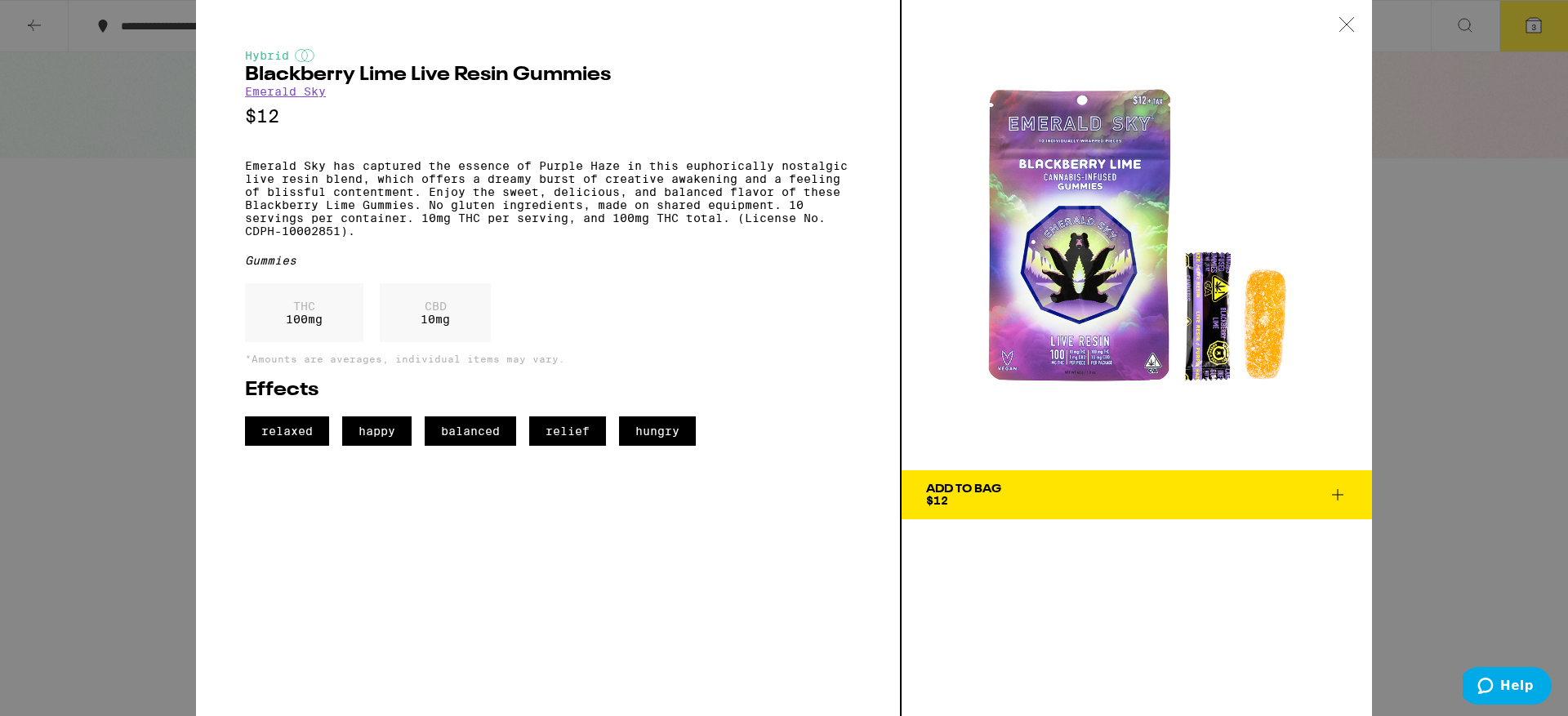
click at [1348, 28] on icon at bounding box center [1346, 24] width 17 height 15
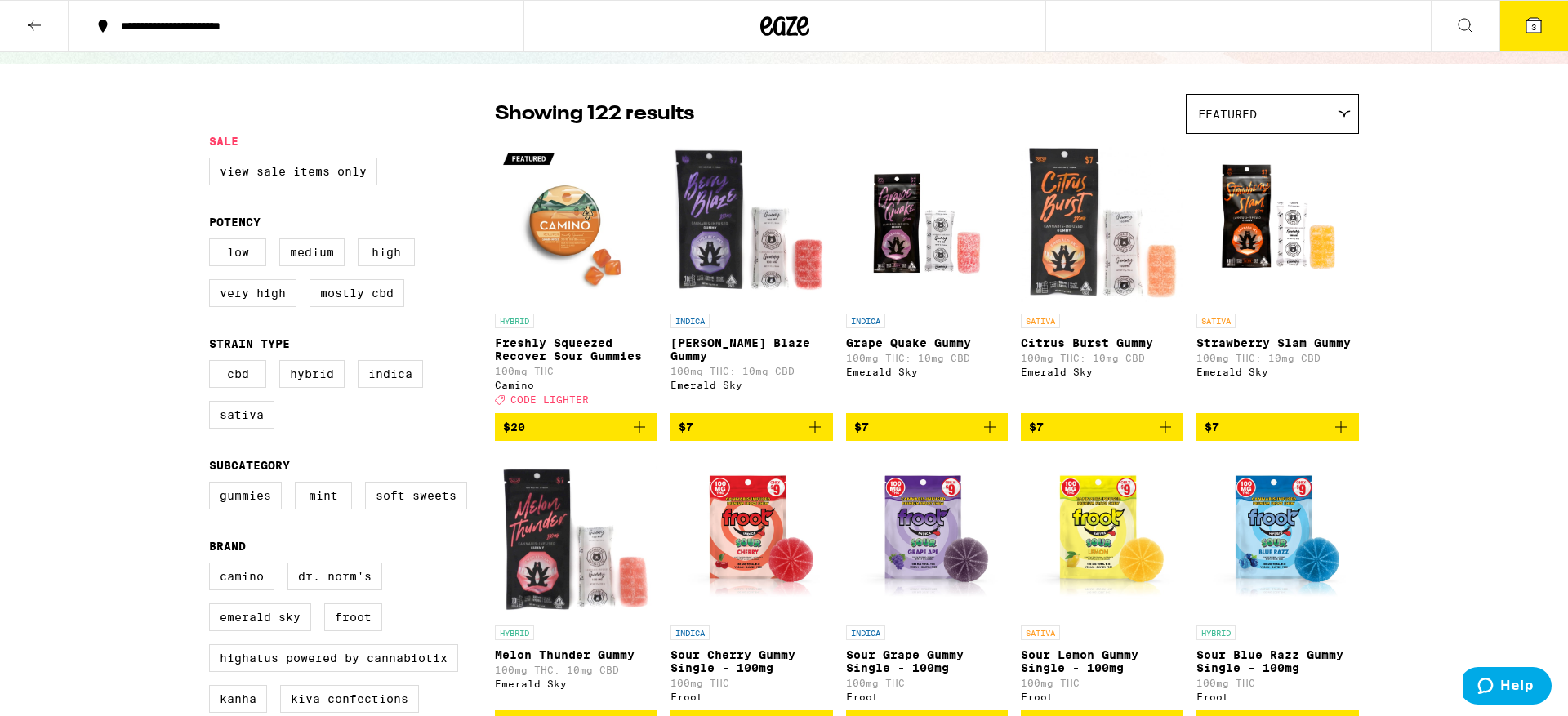
scroll to position [60, 0]
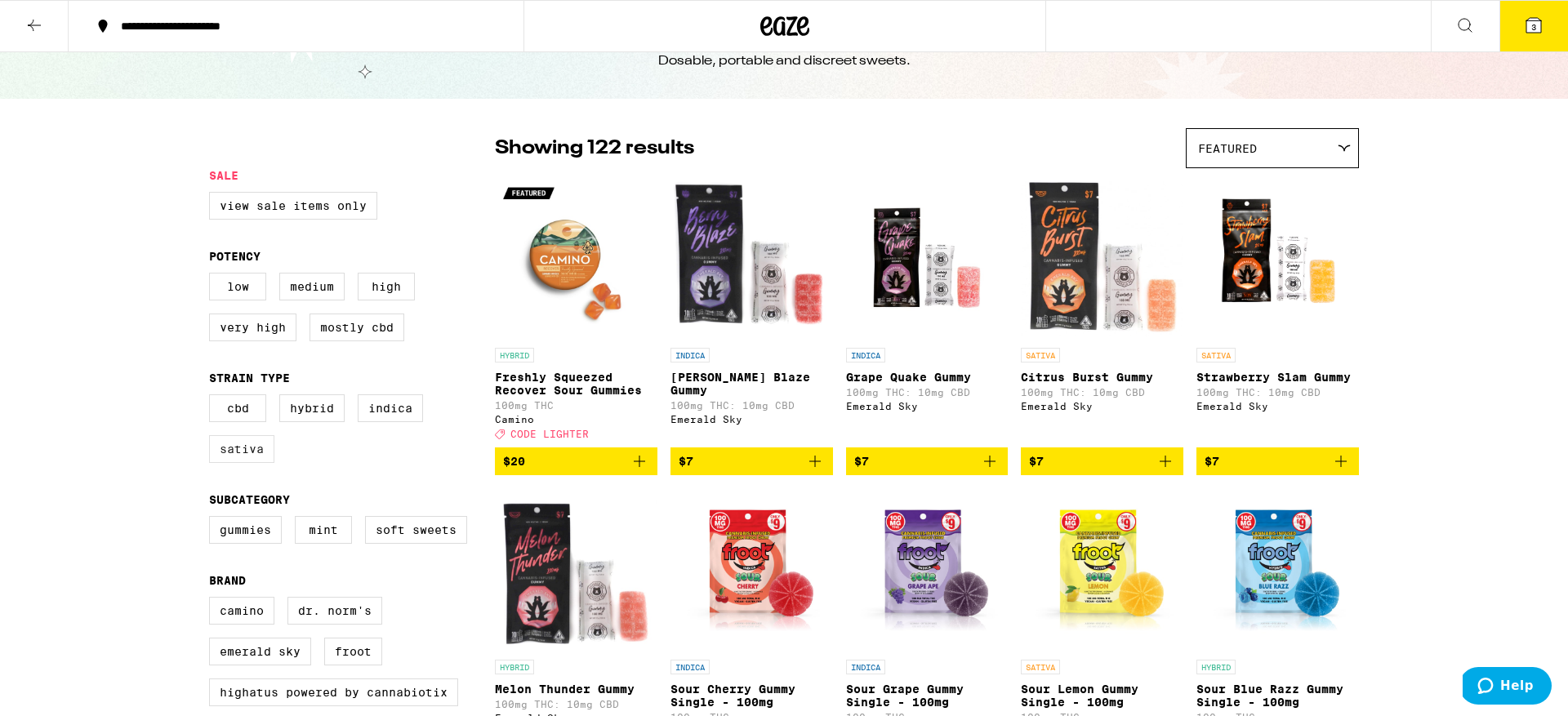
click at [251, 456] on label "Sativa" at bounding box center [241, 449] width 66 height 27
click at [213, 397] on input "Sativa" at bounding box center [212, 397] width 1 height 1
checkbox input "true"
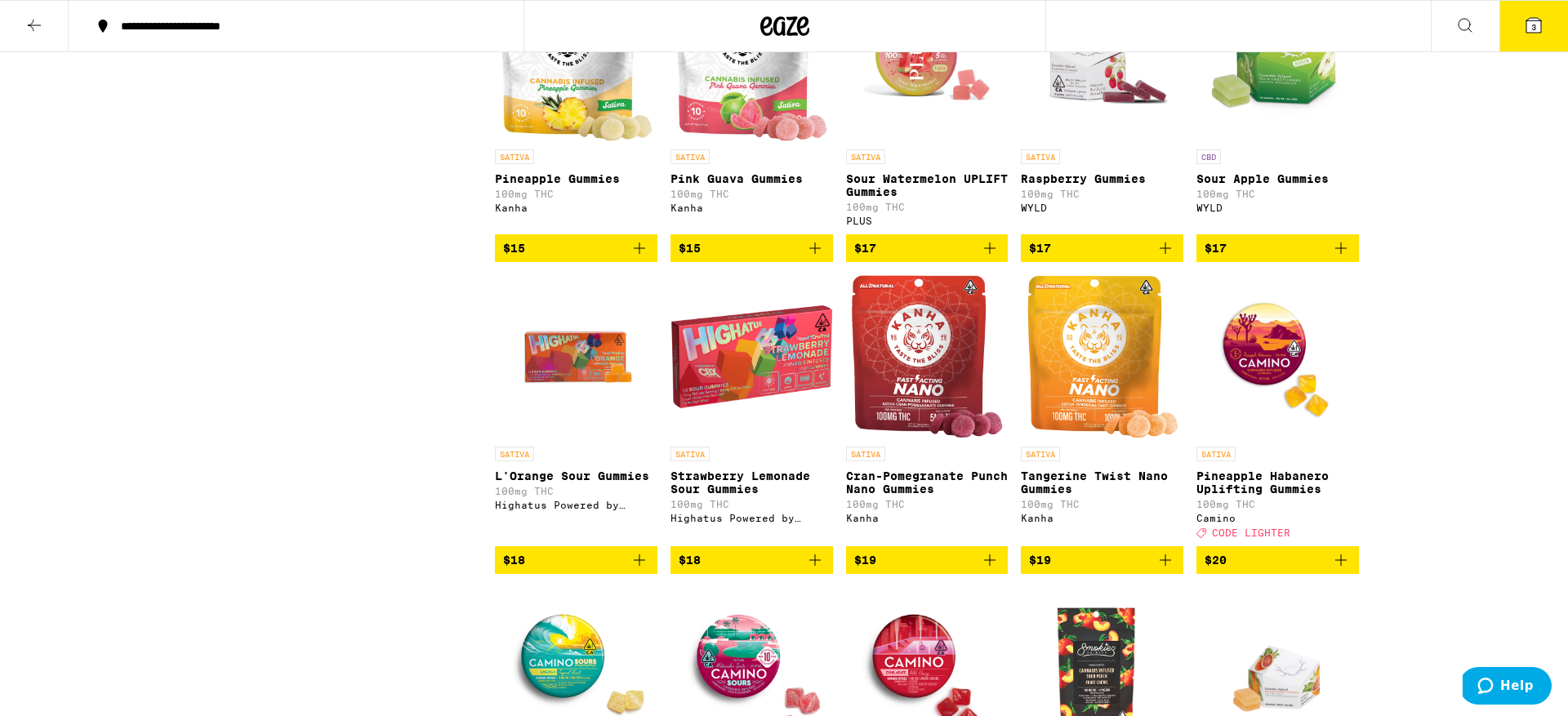
scroll to position [924, 0]
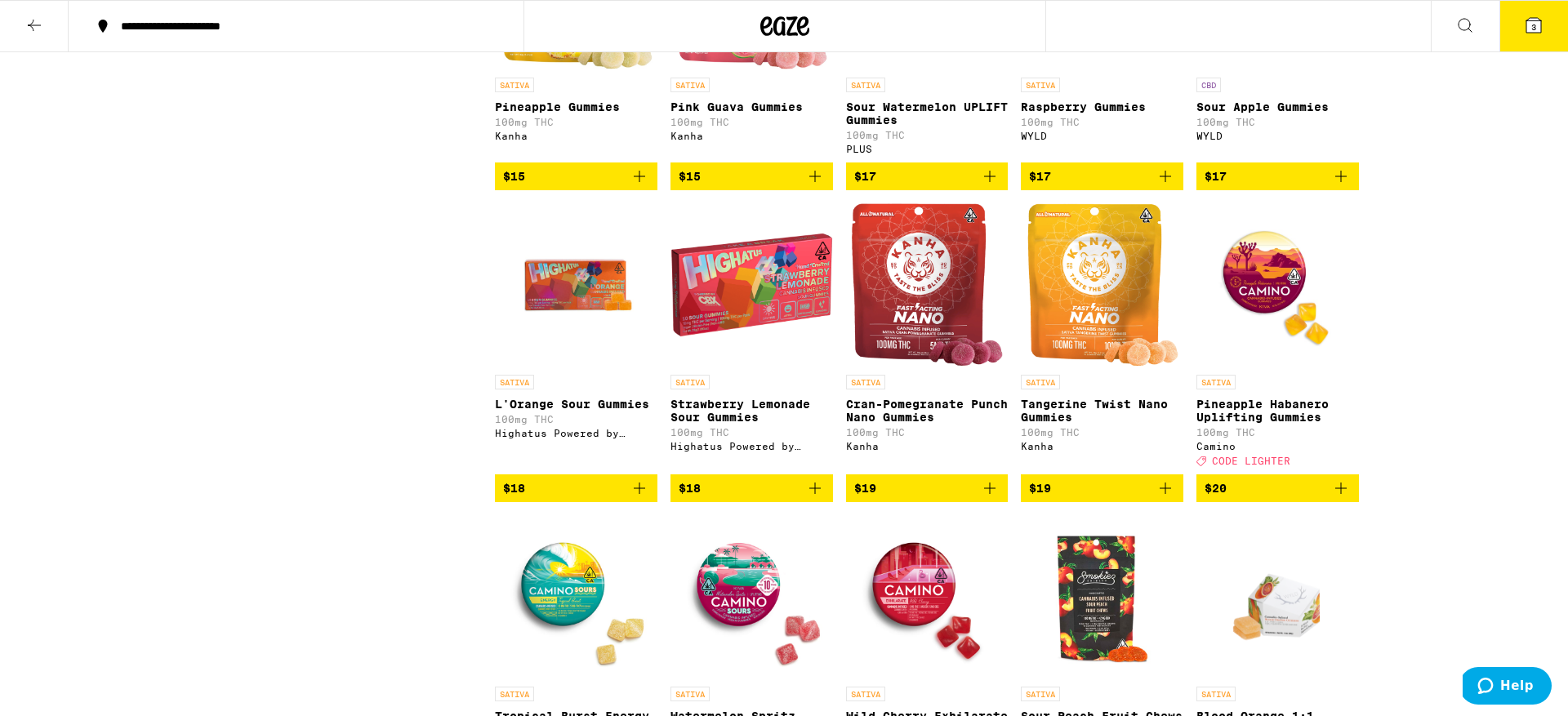
click at [1163, 498] on icon "Add to bag" at bounding box center [1166, 488] width 20 height 20
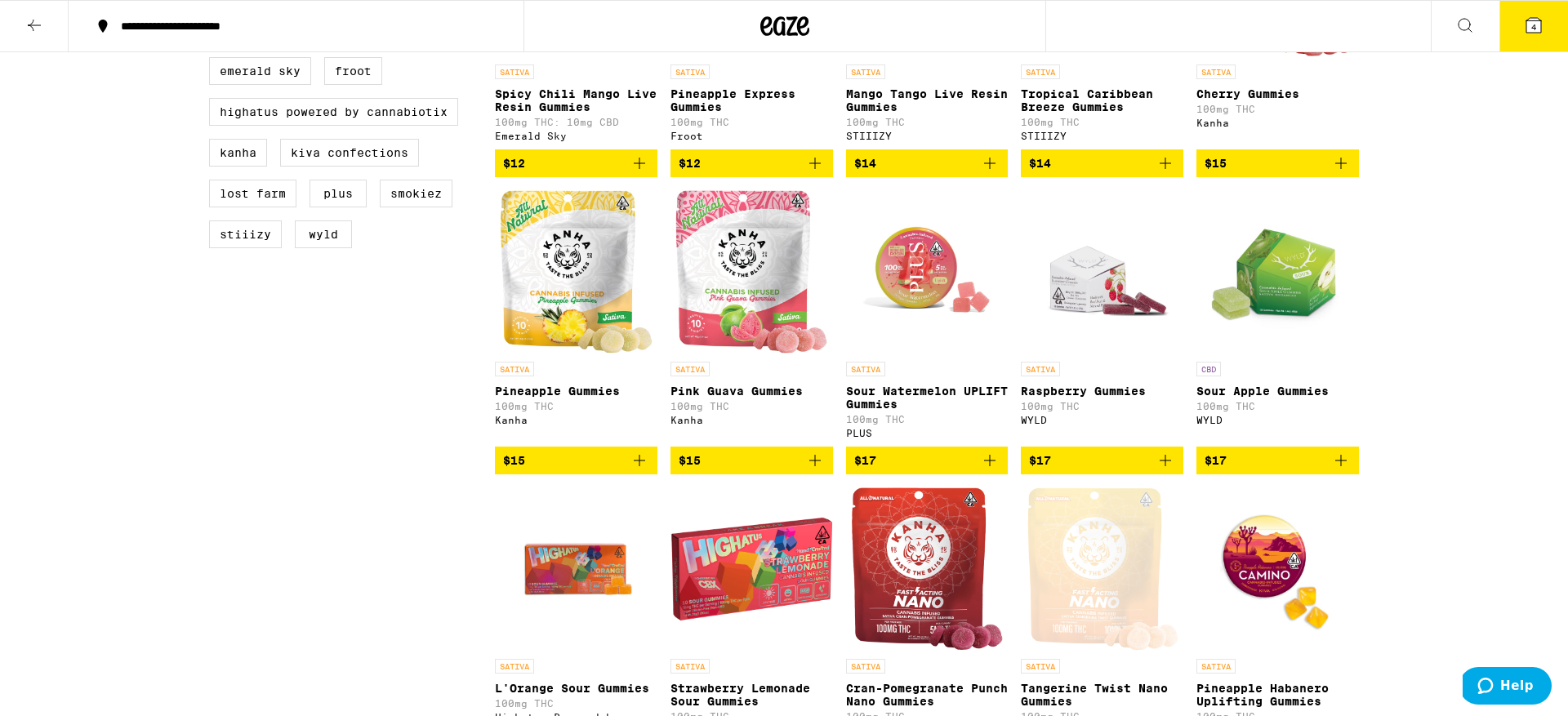
scroll to position [0, 0]
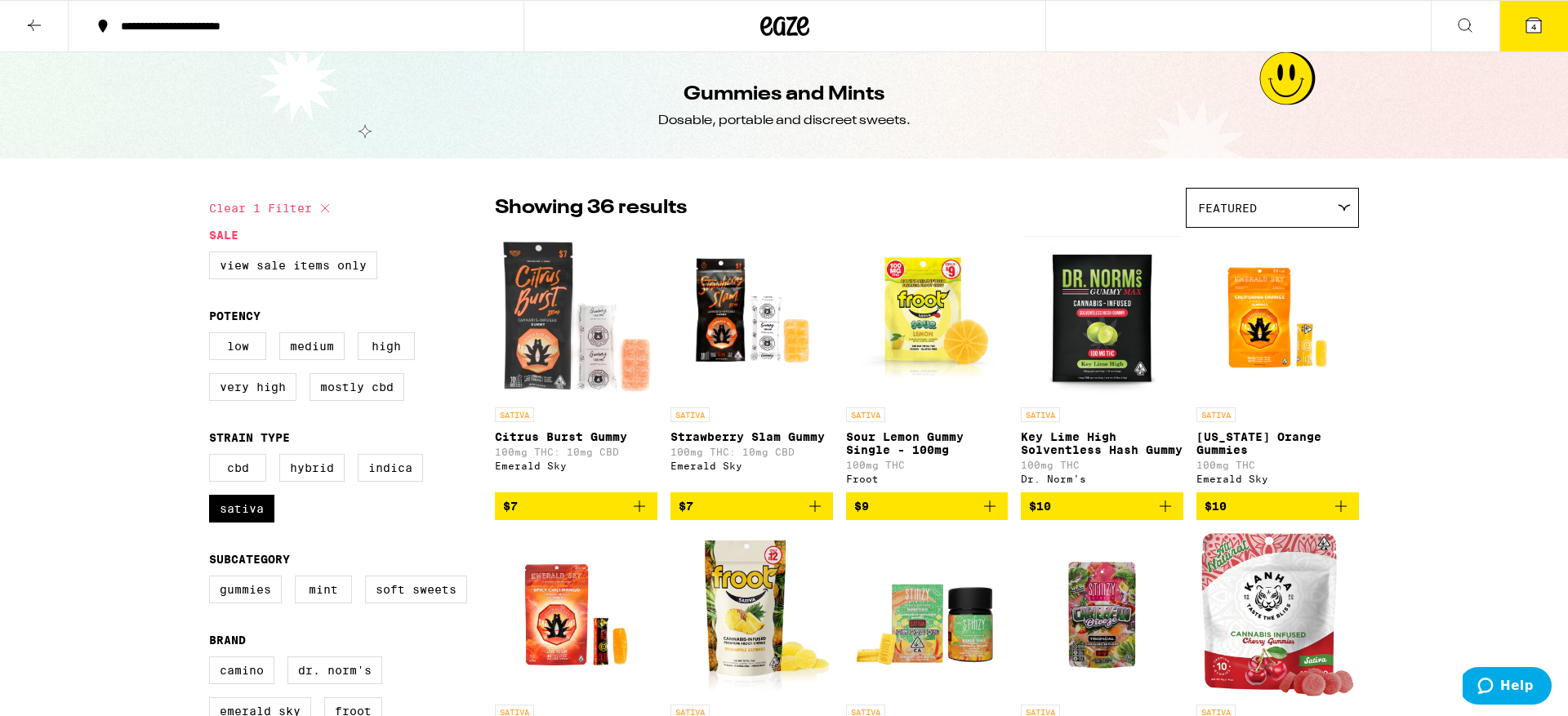
click at [1549, 23] on button "4" at bounding box center [1534, 26] width 69 height 51
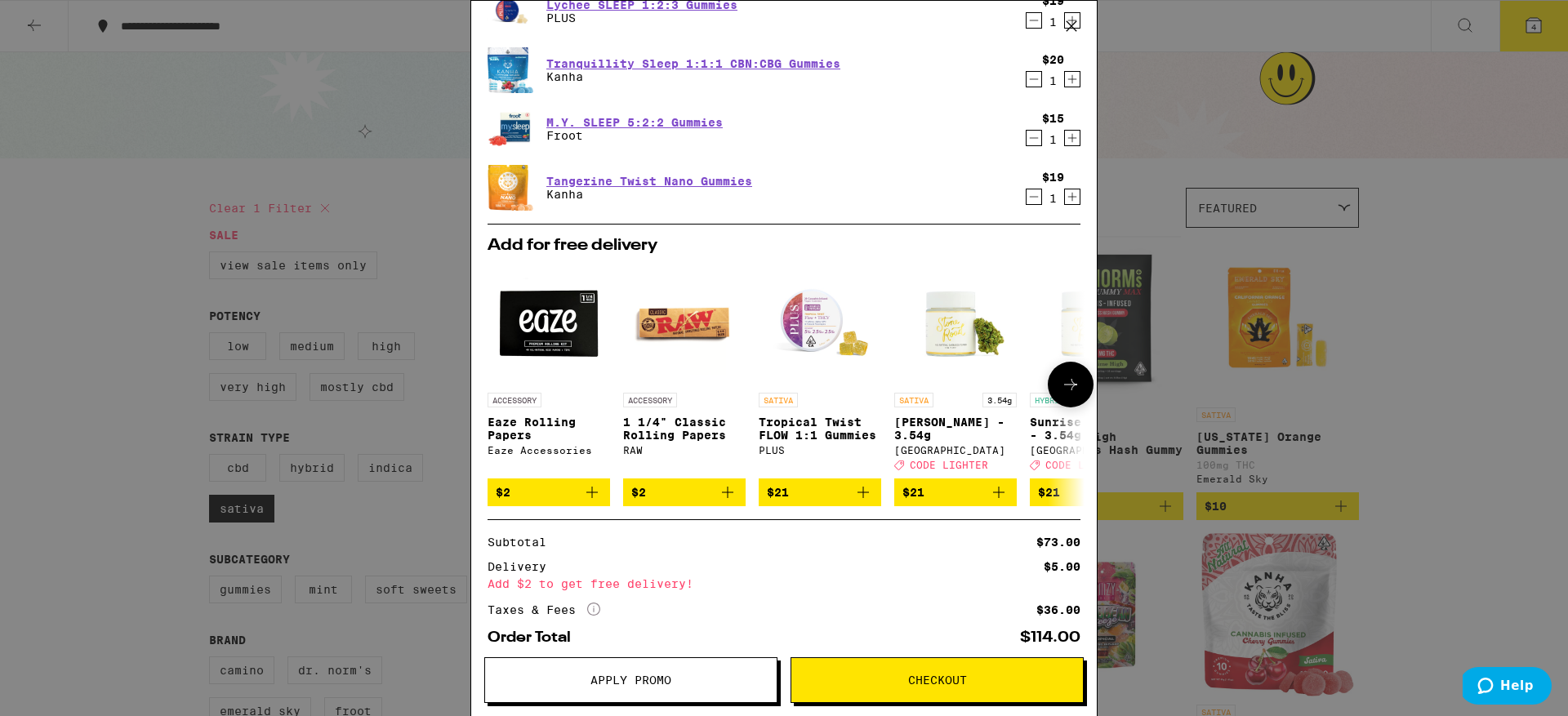
scroll to position [105, 0]
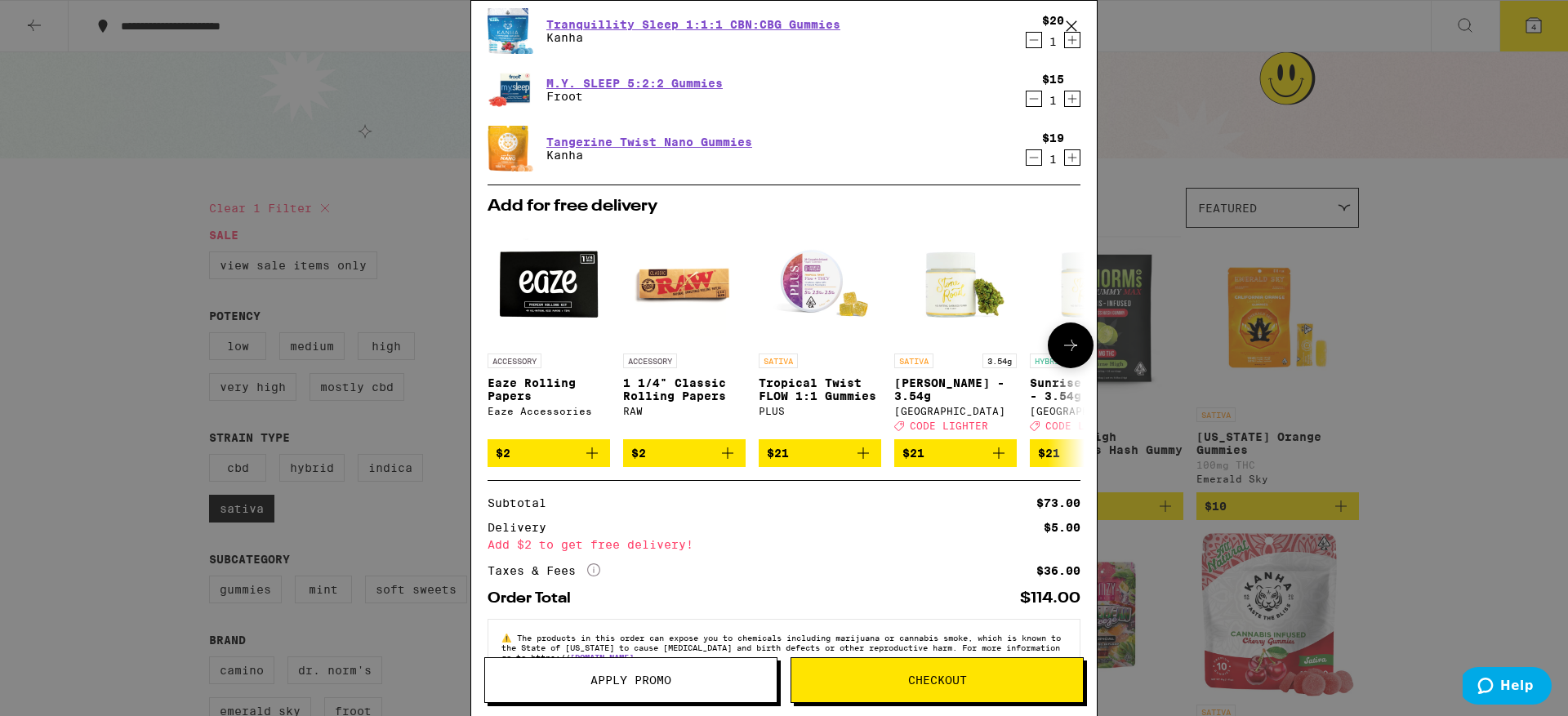
click at [1064, 343] on icon at bounding box center [1071, 345] width 20 height 20
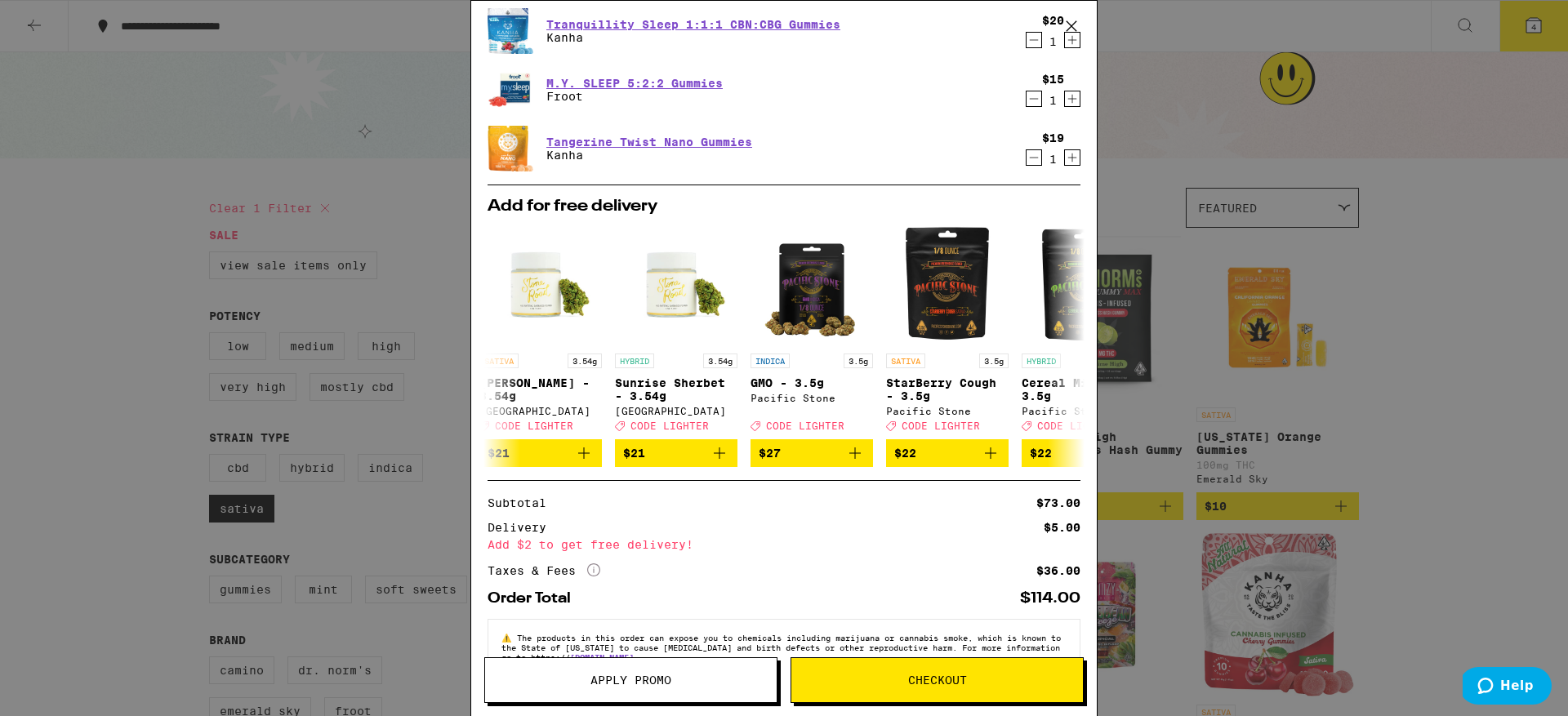
scroll to position [154, 0]
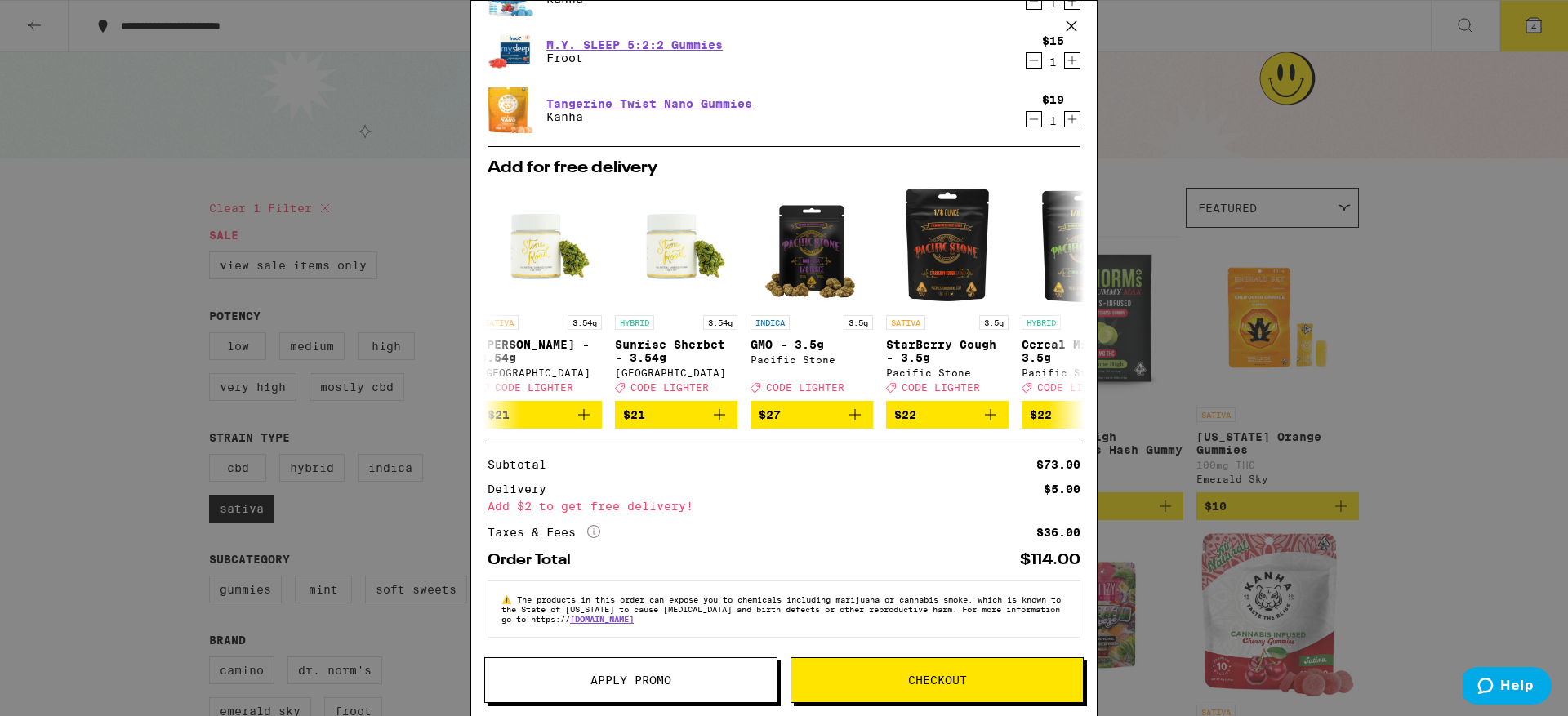
click at [910, 681] on span "Checkout" at bounding box center [938, 680] width 59 height 12
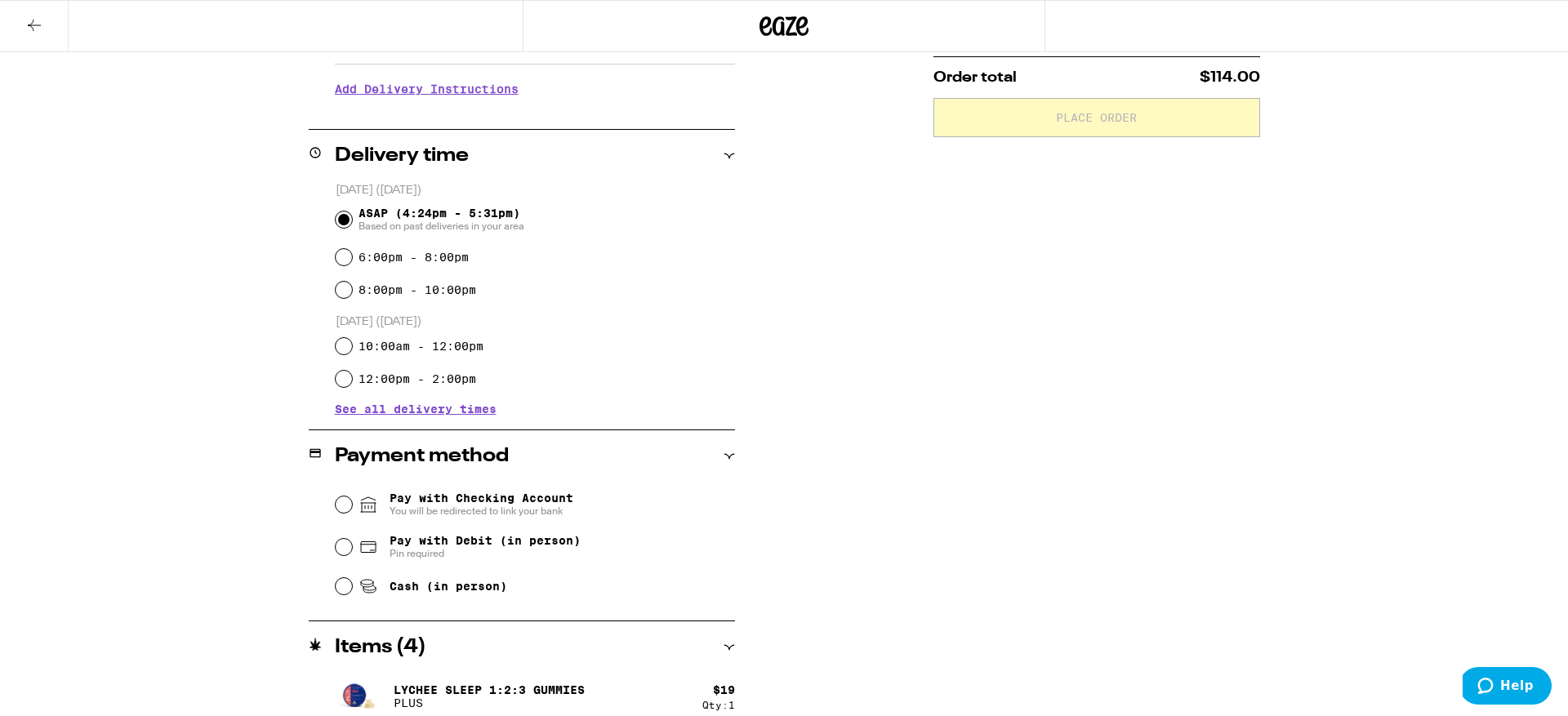
scroll to position [330, 0]
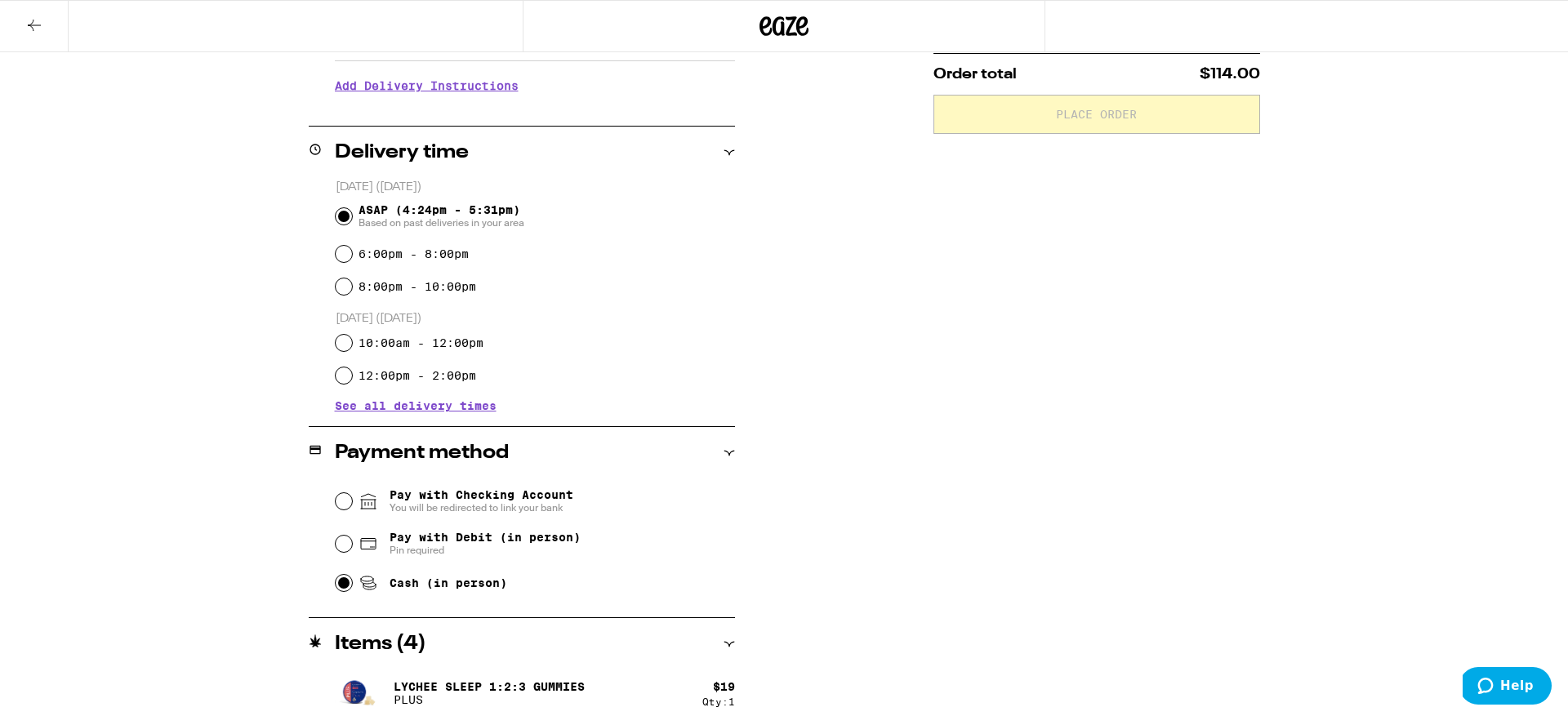
click at [345, 590] on input "Cash (in person)" at bounding box center [343, 583] width 17 height 17
radio input "true"
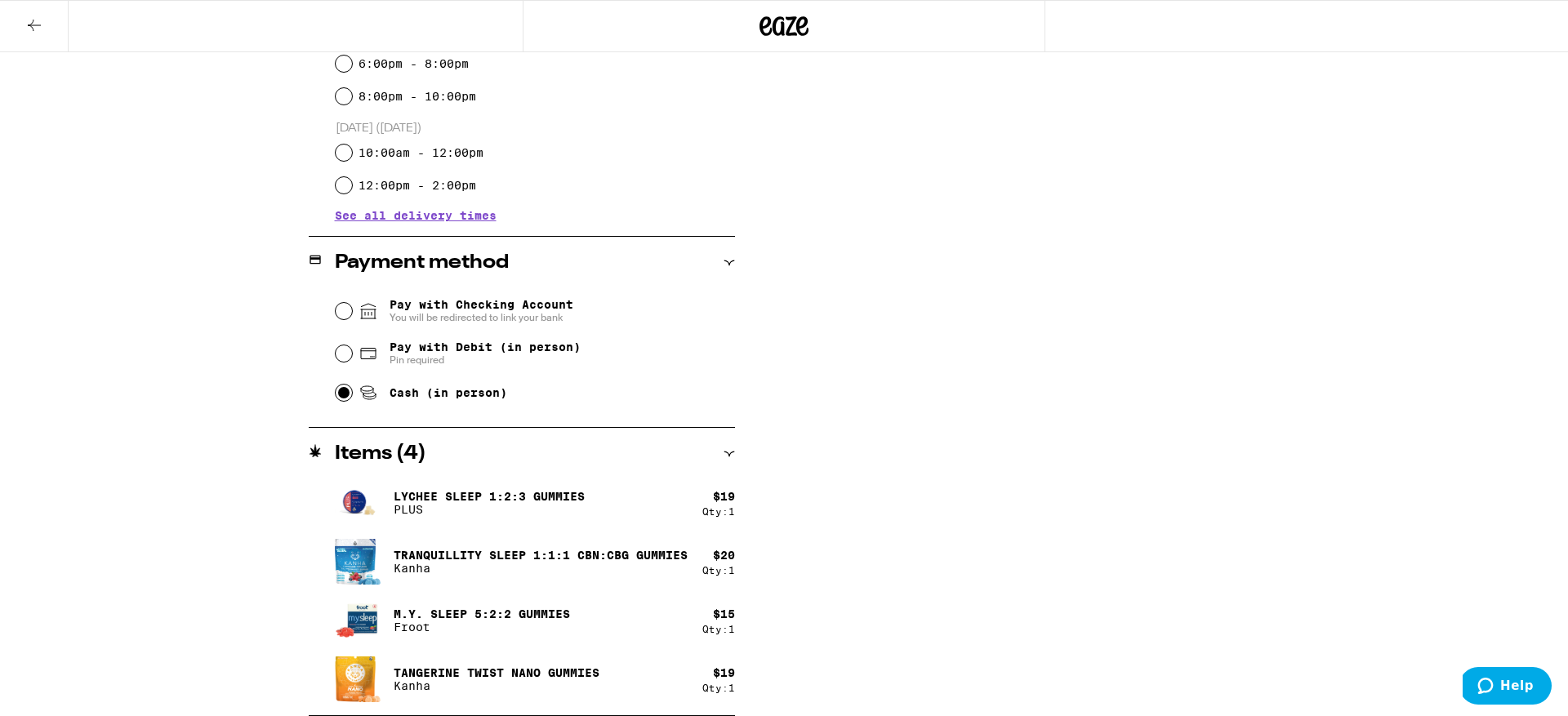
scroll to position [0, 0]
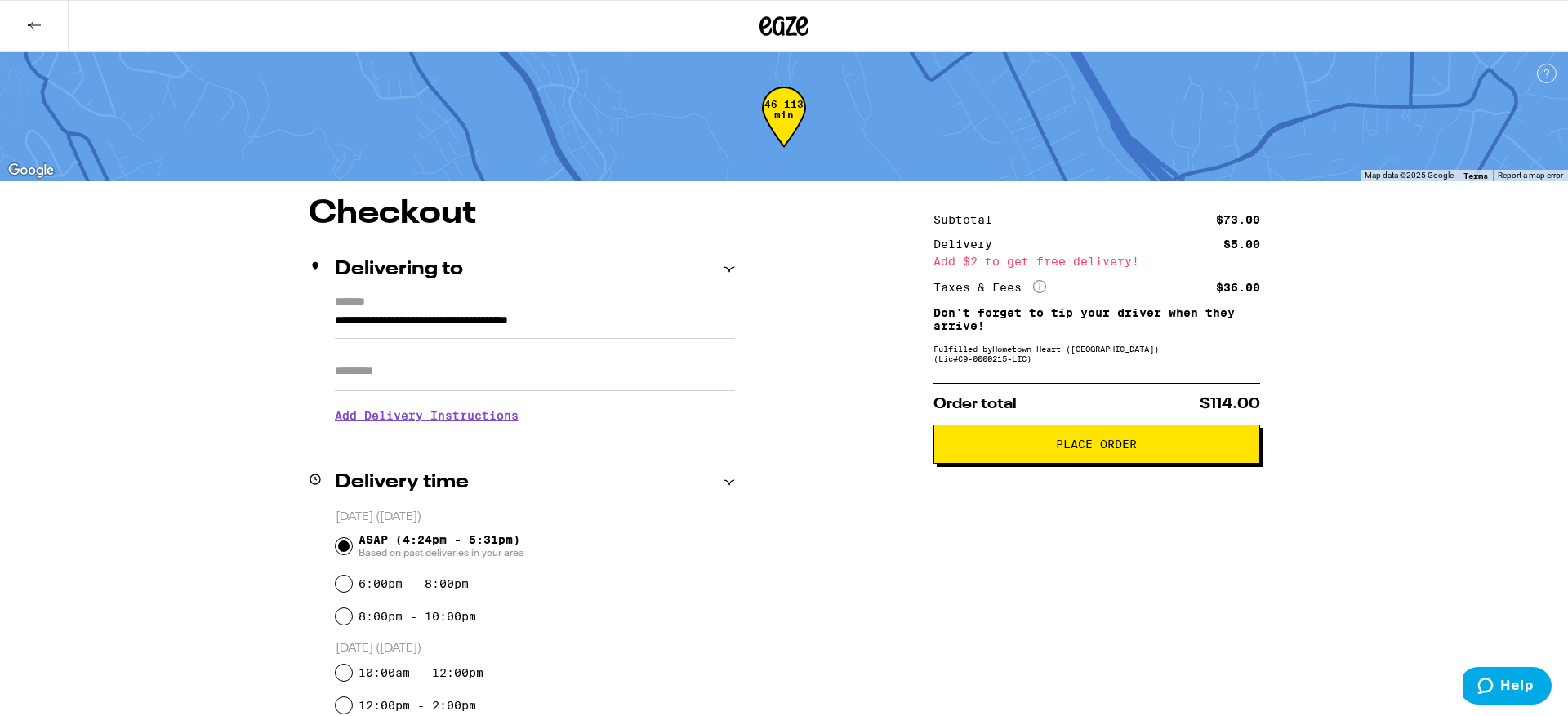
click at [1091, 445] on span "Place Order" at bounding box center [1096, 444] width 80 height 12
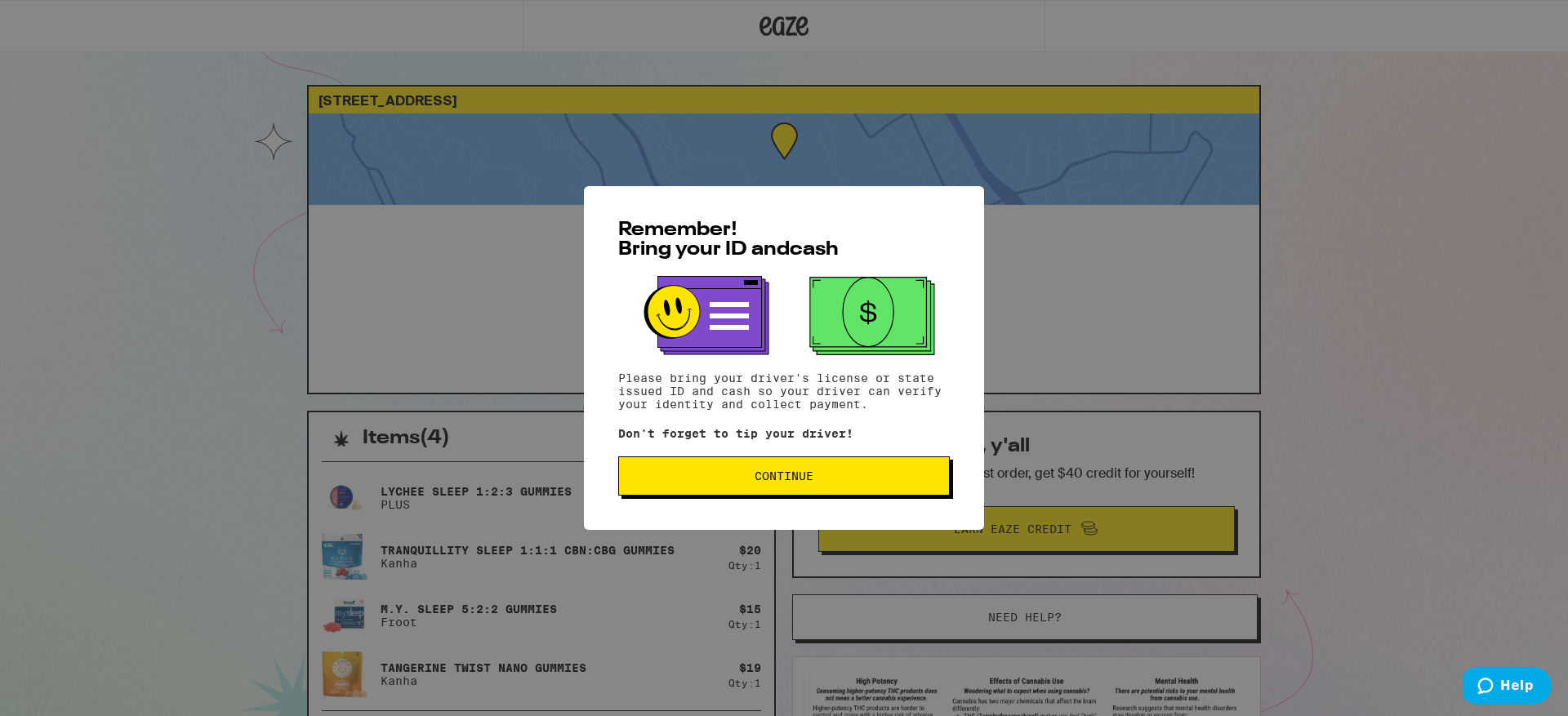
click at [850, 475] on span "Continue" at bounding box center [784, 476] width 304 height 12
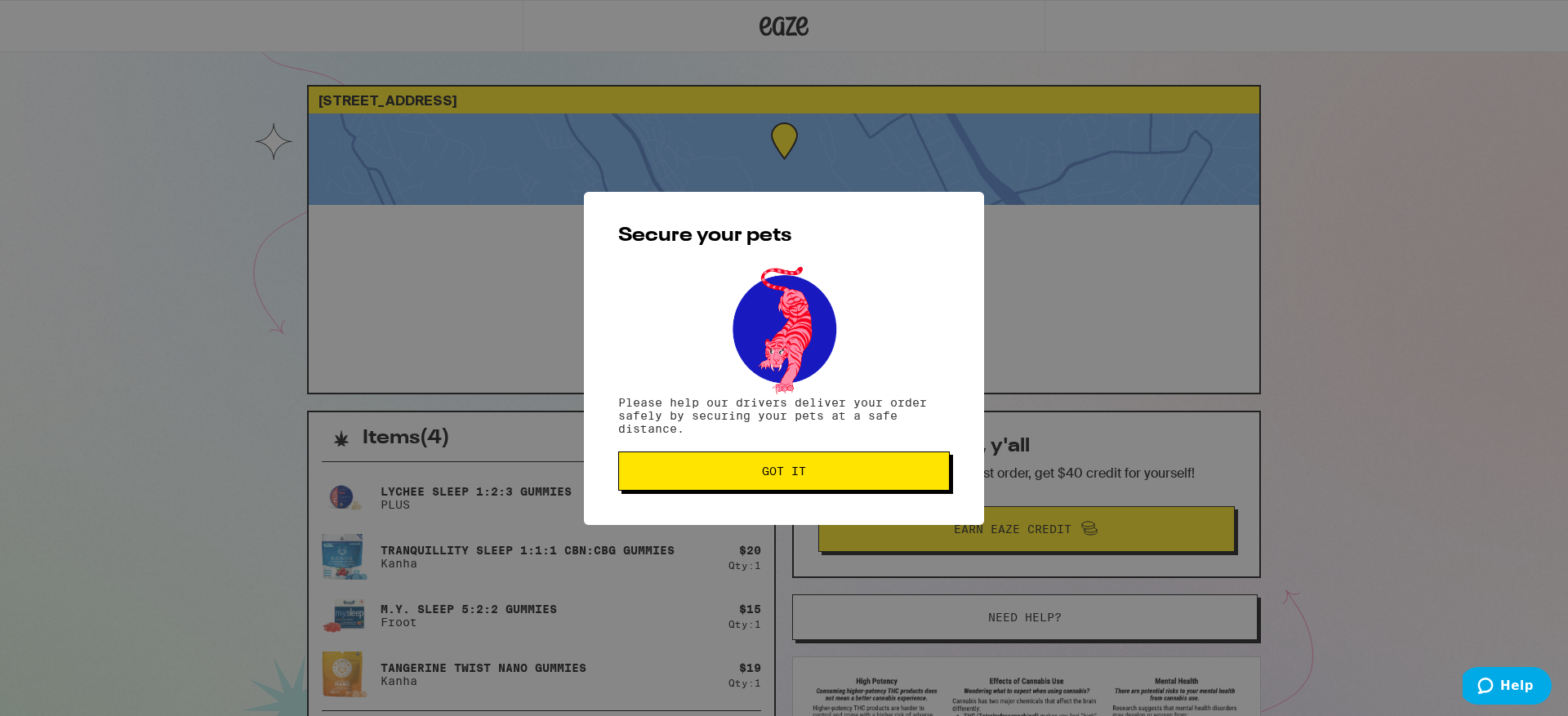
click at [853, 480] on button "Got it" at bounding box center [784, 471] width 332 height 39
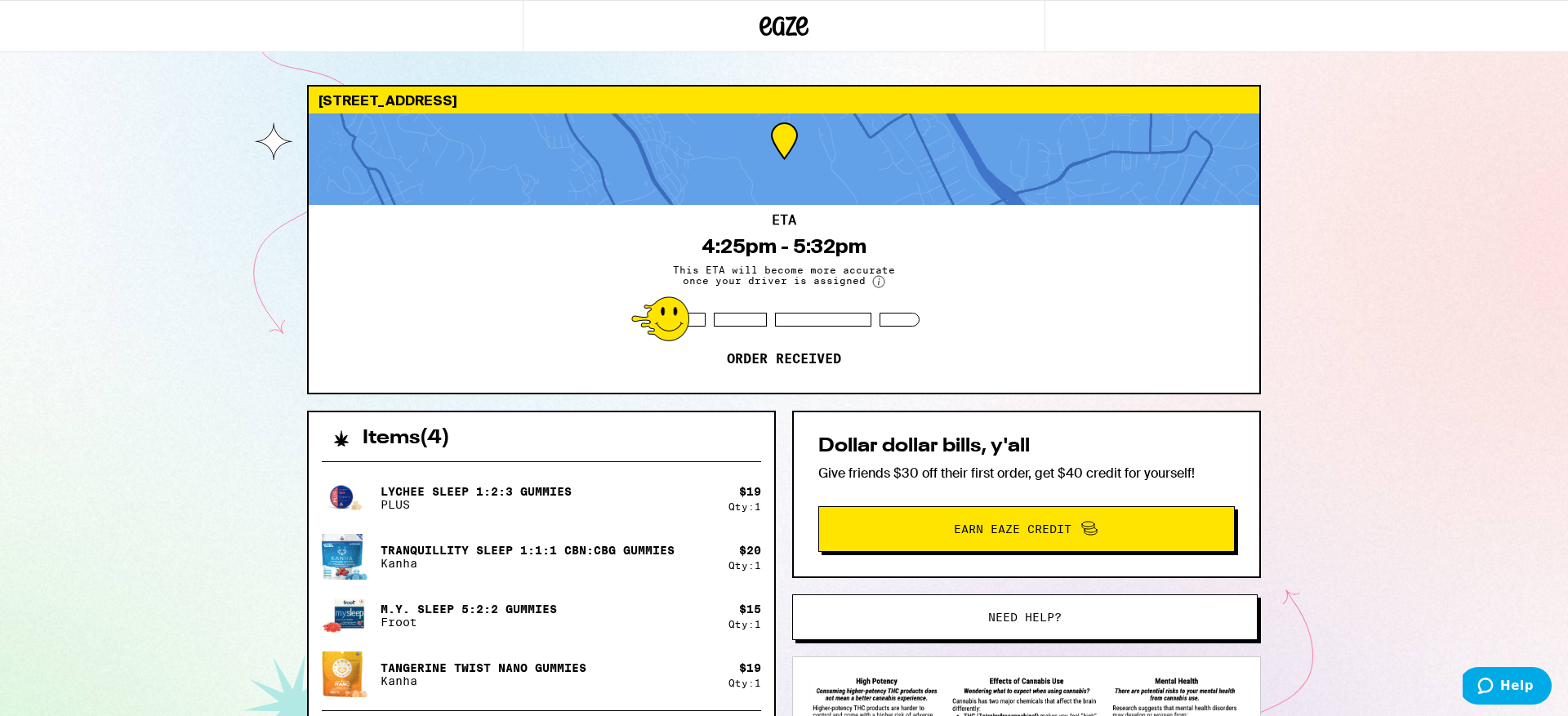
click at [772, 343] on div "ETA 4:25pm - 5:32pm This ETA will become more accurate once your driver is assi…" at bounding box center [784, 298] width 951 height 187
